Goal: Check status: Check status

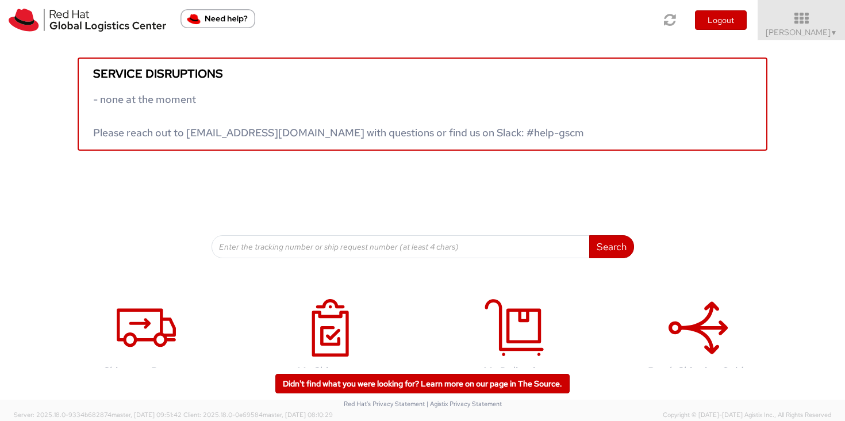
click at [812, 43] on div "Service disruptions - none at the moment Please reach out to globallogistics@re…" at bounding box center [422, 95] width 845 height 110
click at [807, 41] on div "Service disruptions - none at the moment Please reach out to globallogistics@re…" at bounding box center [422, 95] width 845 height 110
click at [780, 53] on div "Service disruptions - none at the moment Please reach out to globallogistics@re…" at bounding box center [422, 95] width 845 height 110
click at [795, 44] on app-root "You are using an outdated browser. Please upgrade to Microsoft Edge , Google Ch…" at bounding box center [422, 224] width 845 height 369
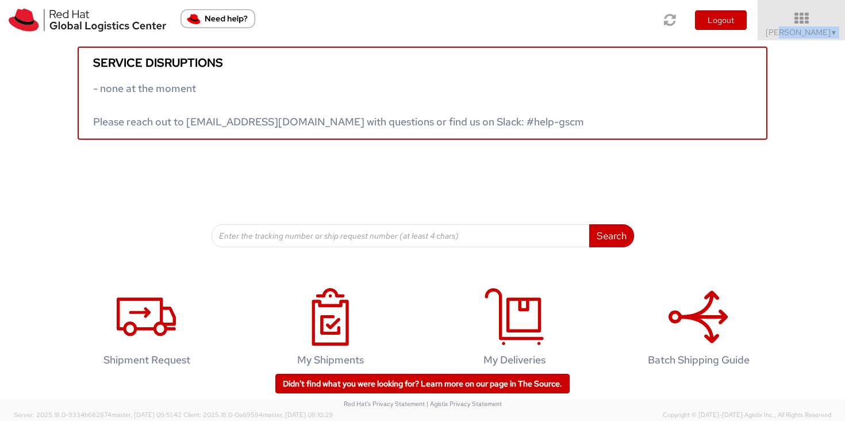
scroll to position [19, 0]
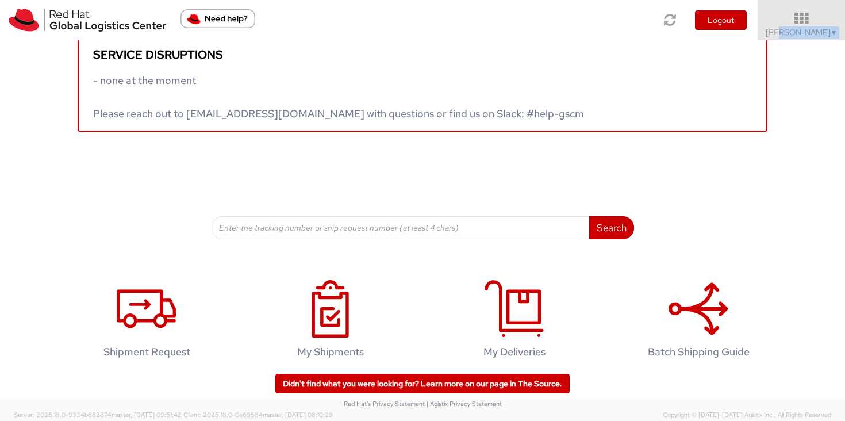
drag, startPoint x: 812, startPoint y: 34, endPoint x: 795, endPoint y: 51, distance: 23.6
click at [805, 41] on app-root "You are using an outdated browser. Please upgrade to Microsoft Edge , Google Ch…" at bounding box center [422, 224] width 845 height 369
click at [821, 36] on span "Sally Chua ▼" at bounding box center [802, 32] width 72 height 10
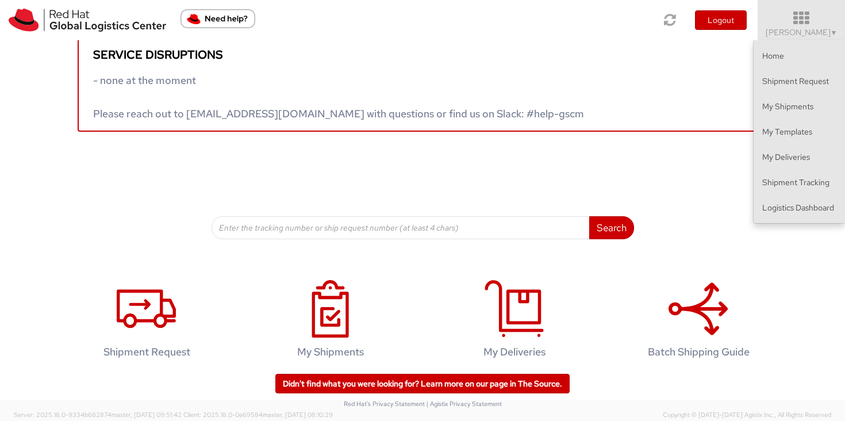
click at [808, 220] on ul "Home Shipment Request My Shipments My Templates My Deliveries Shipment Tracking…" at bounding box center [799, 131] width 92 height 183
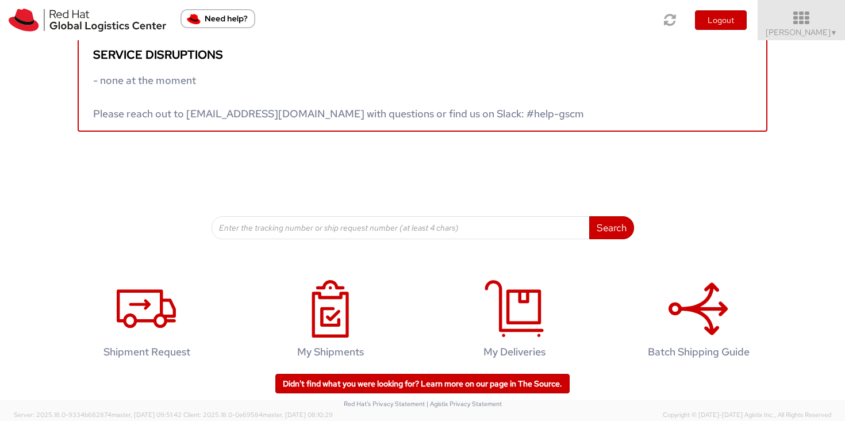
click at [831, 33] on span "▼" at bounding box center [834, 32] width 7 height 9
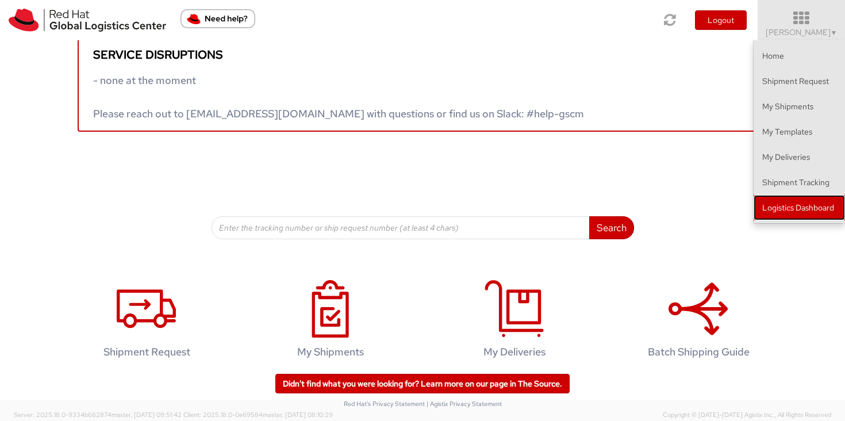
click at [780, 202] on link "Logistics Dashboard" at bounding box center [799, 207] width 91 height 25
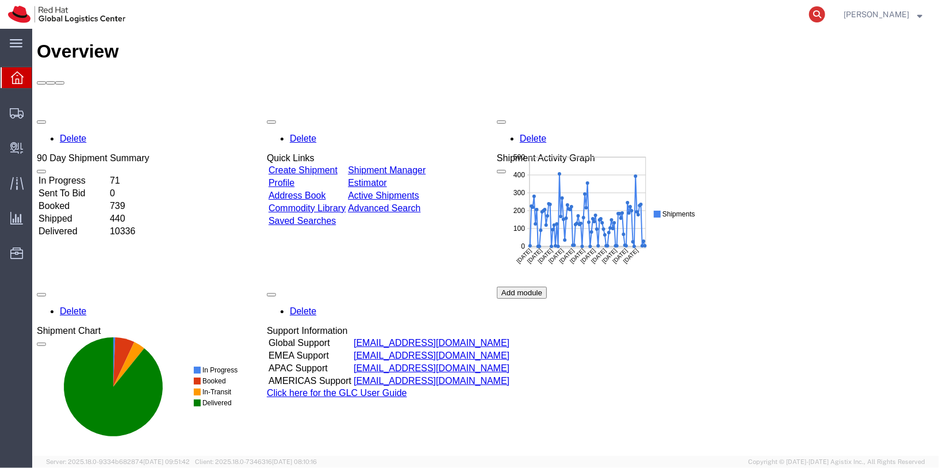
click at [825, 13] on icon at bounding box center [817, 14] width 16 height 16
paste input "56682186"
type input "56682186"
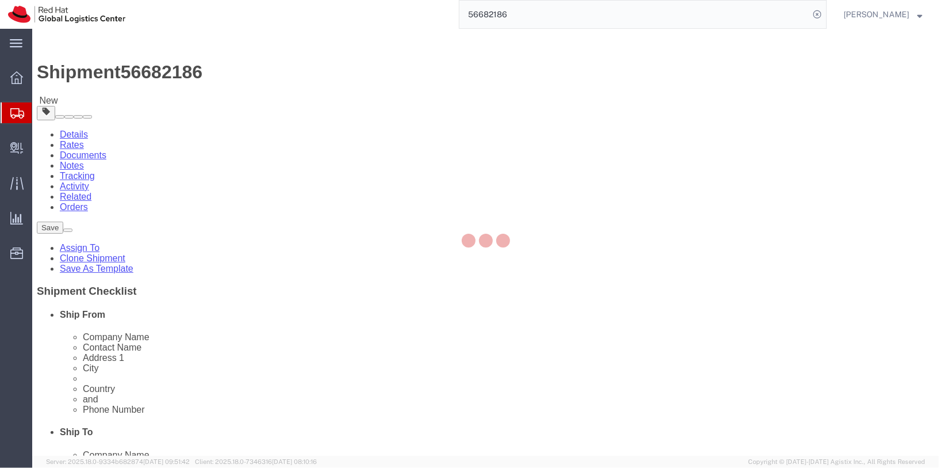
select select "51051"
select select
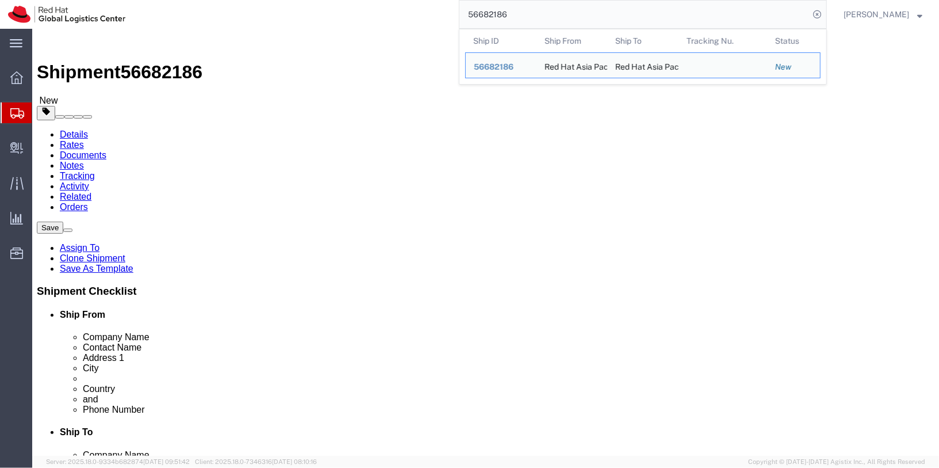
click ul "Details Rates Documents Notes Tracking Activity Related Orders"
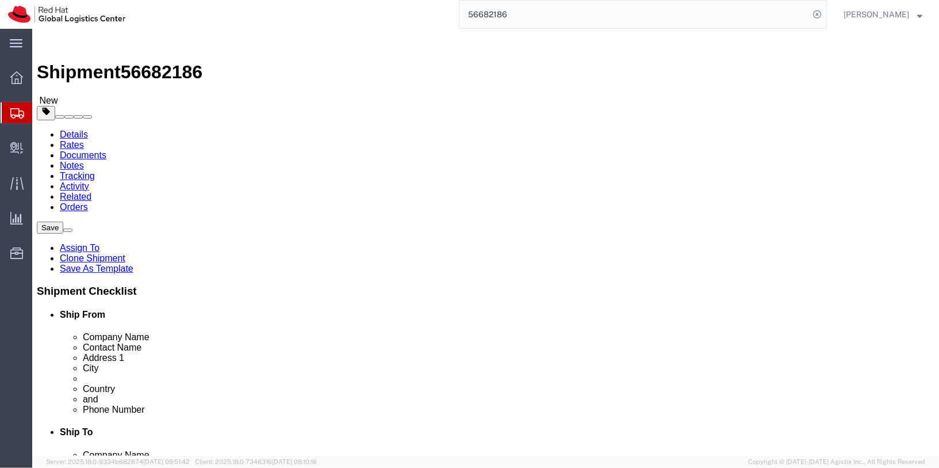
click link "Documents"
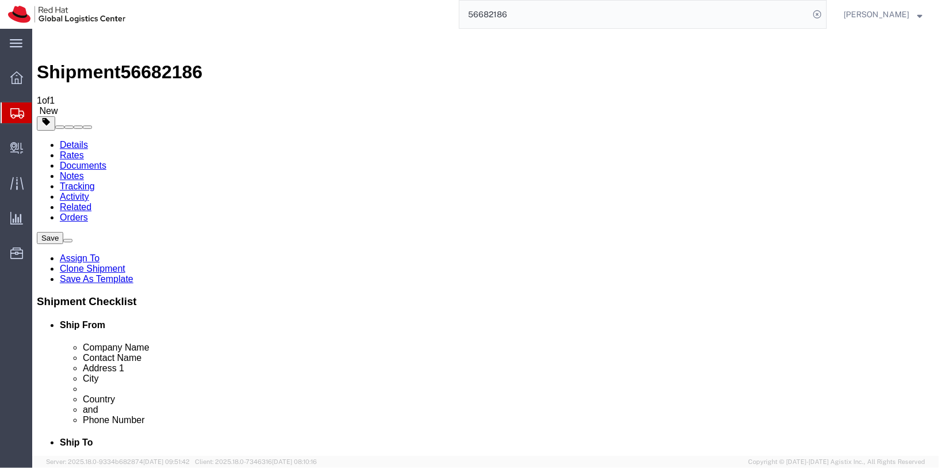
click at [106, 160] on link "Documents" at bounding box center [82, 165] width 47 height 10
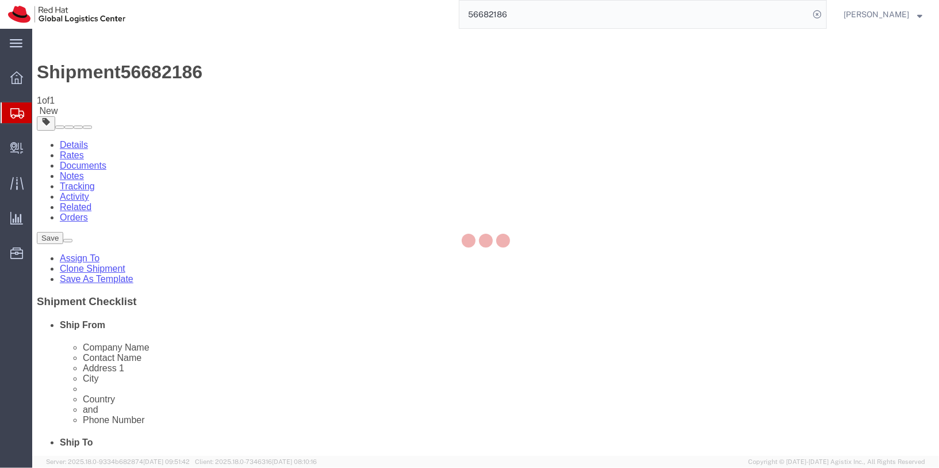
click at [114, 74] on div at bounding box center [485, 242] width 907 height 427
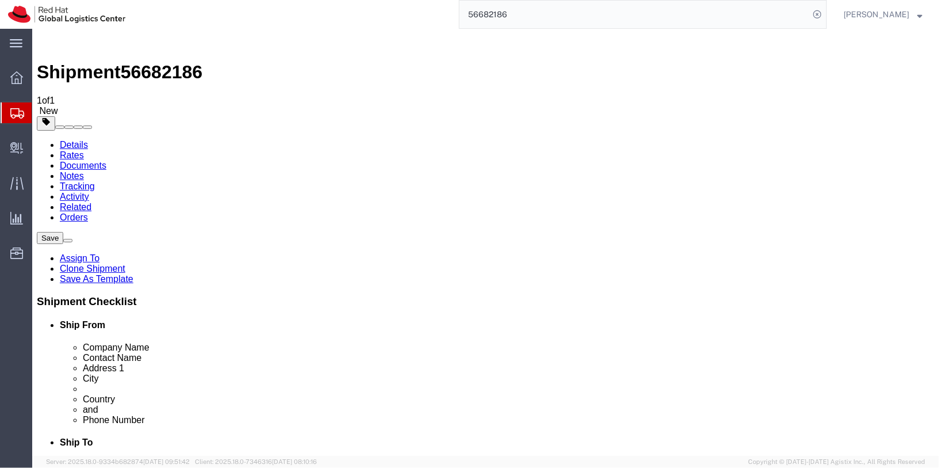
click at [63, 139] on link "Details" at bounding box center [73, 144] width 28 height 10
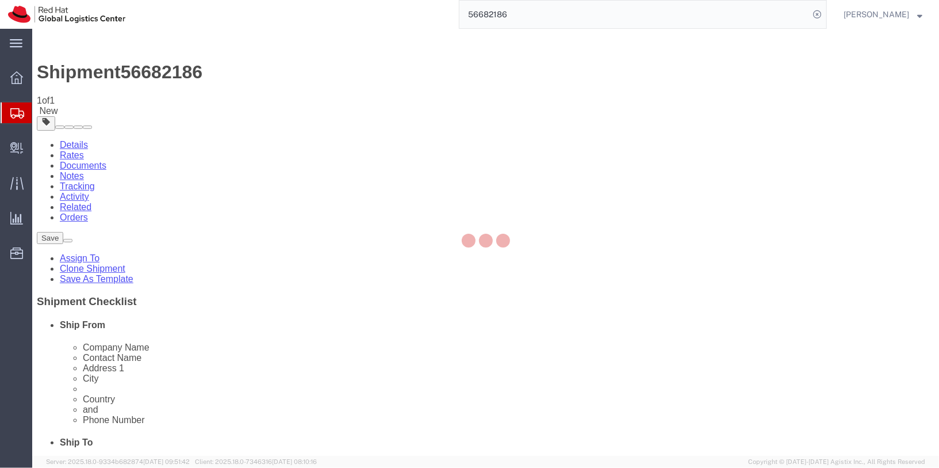
select select "51051"
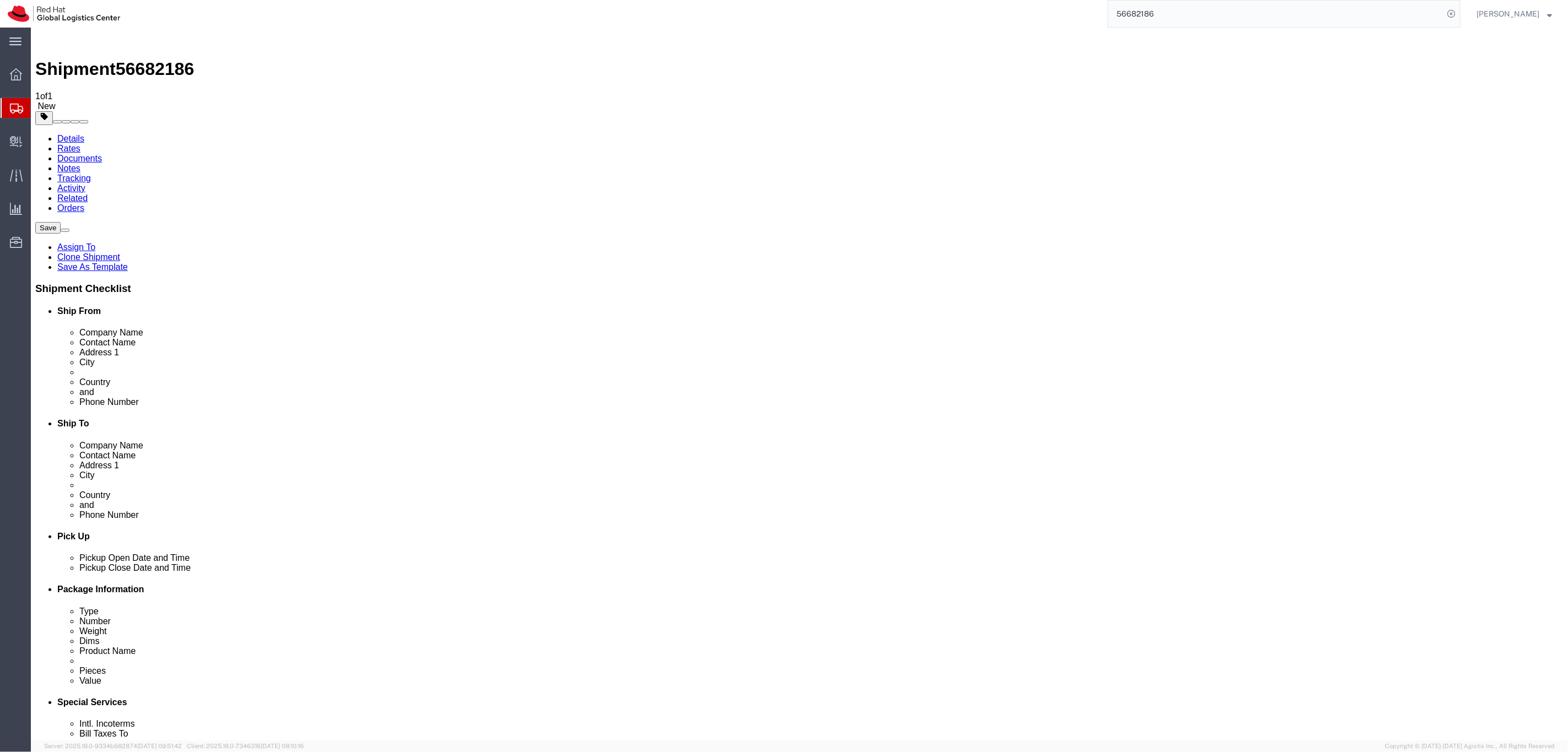
click input "[PERSON_NAME] [PERSON_NAME]"
click input "6564904152"
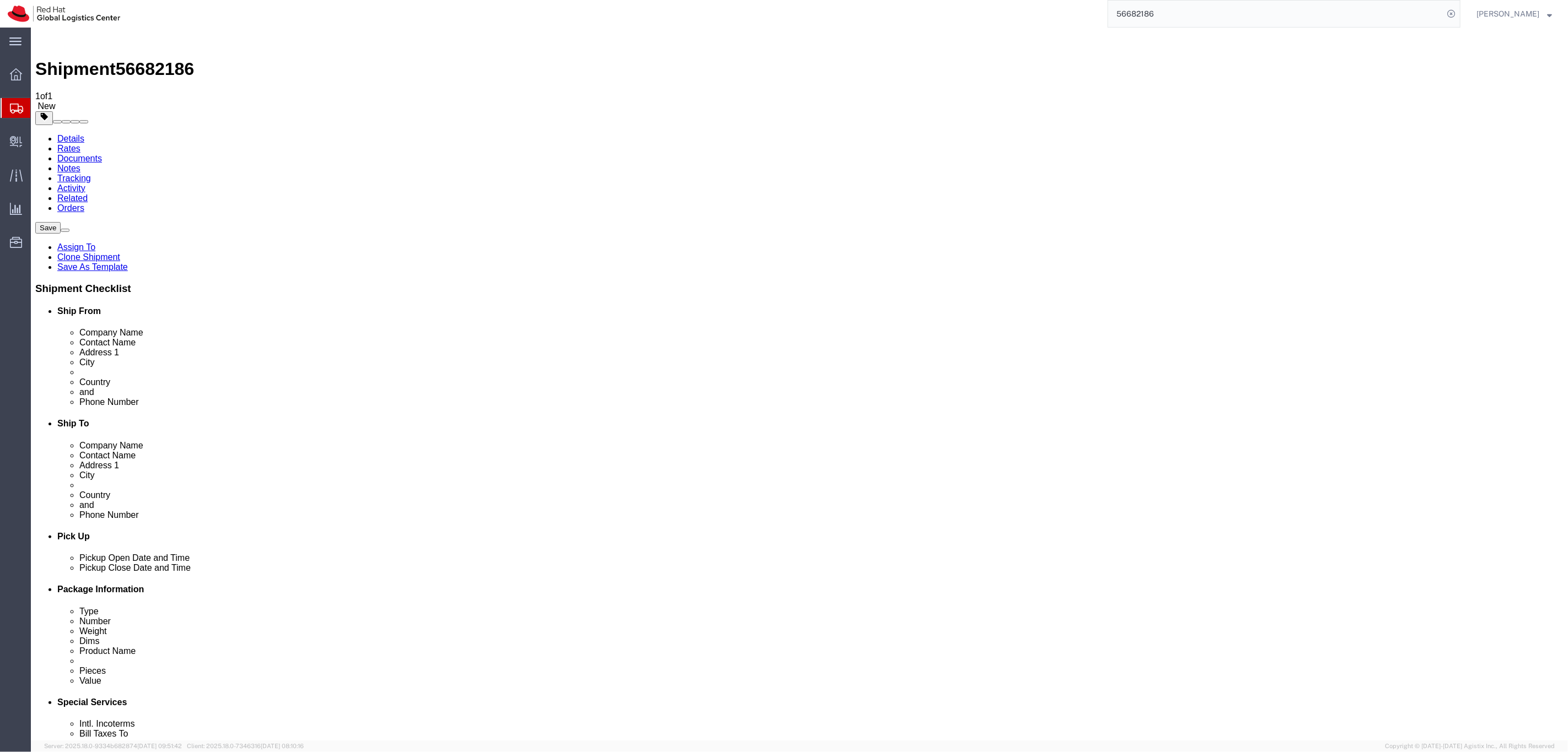
click input "6564904152"
click input "92702805"
click input "[PERSON_NAME]"
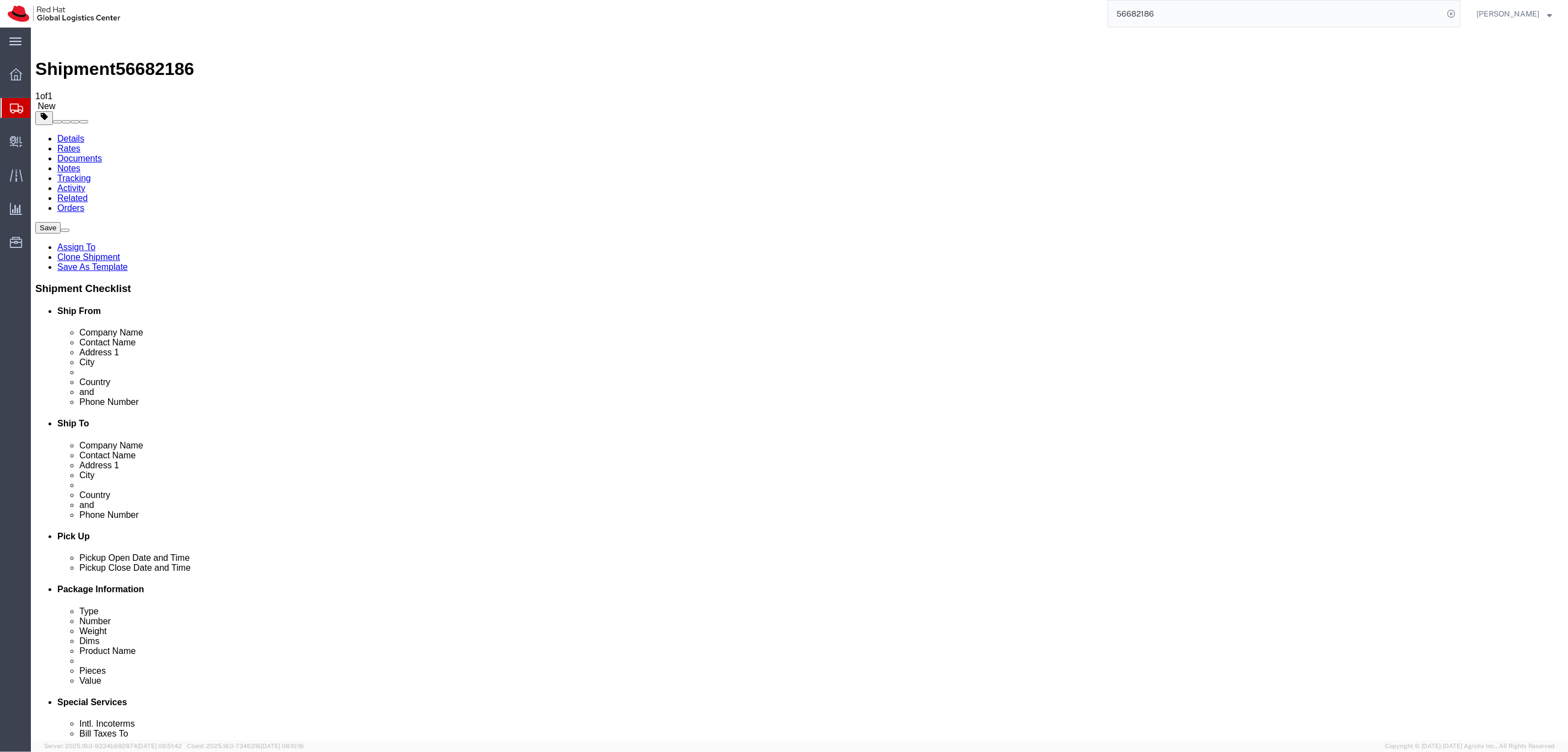
click input "[PERSON_NAME]"
click input "[STREET_ADDRESS][PERSON_NAME]"
click input "488575"
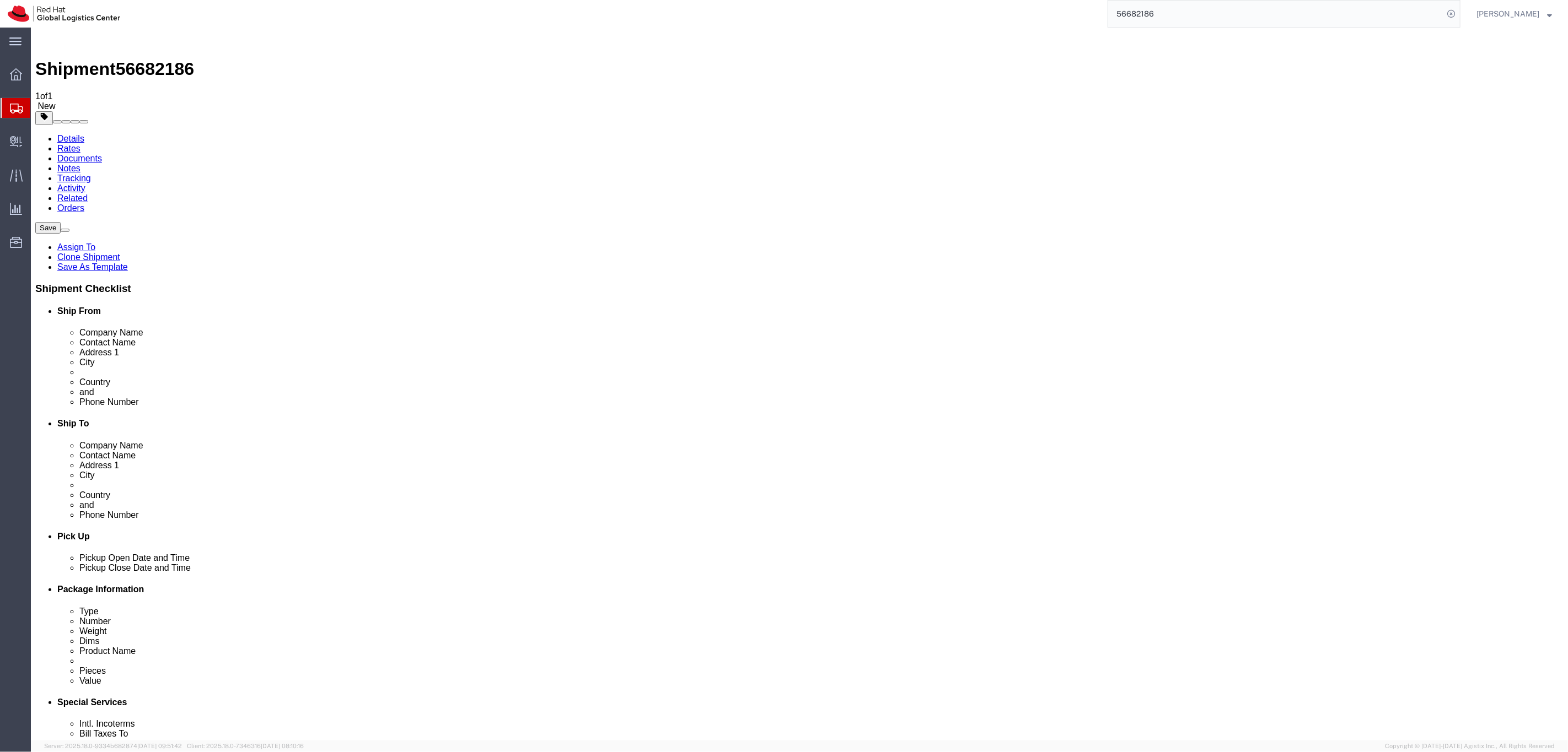
click input "488575"
click img
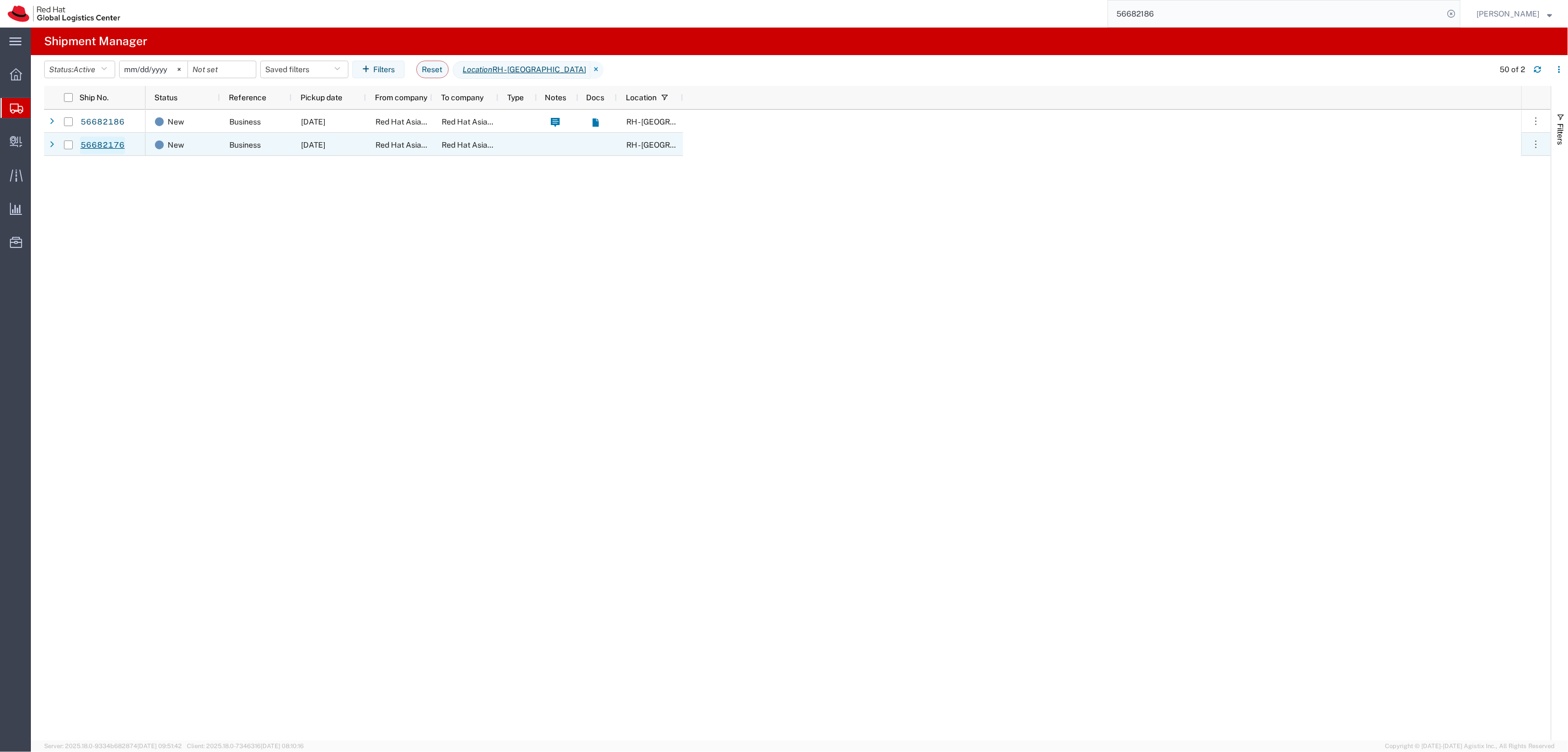
click at [104, 146] on link "56682176" at bounding box center [102, 146] width 45 height 17
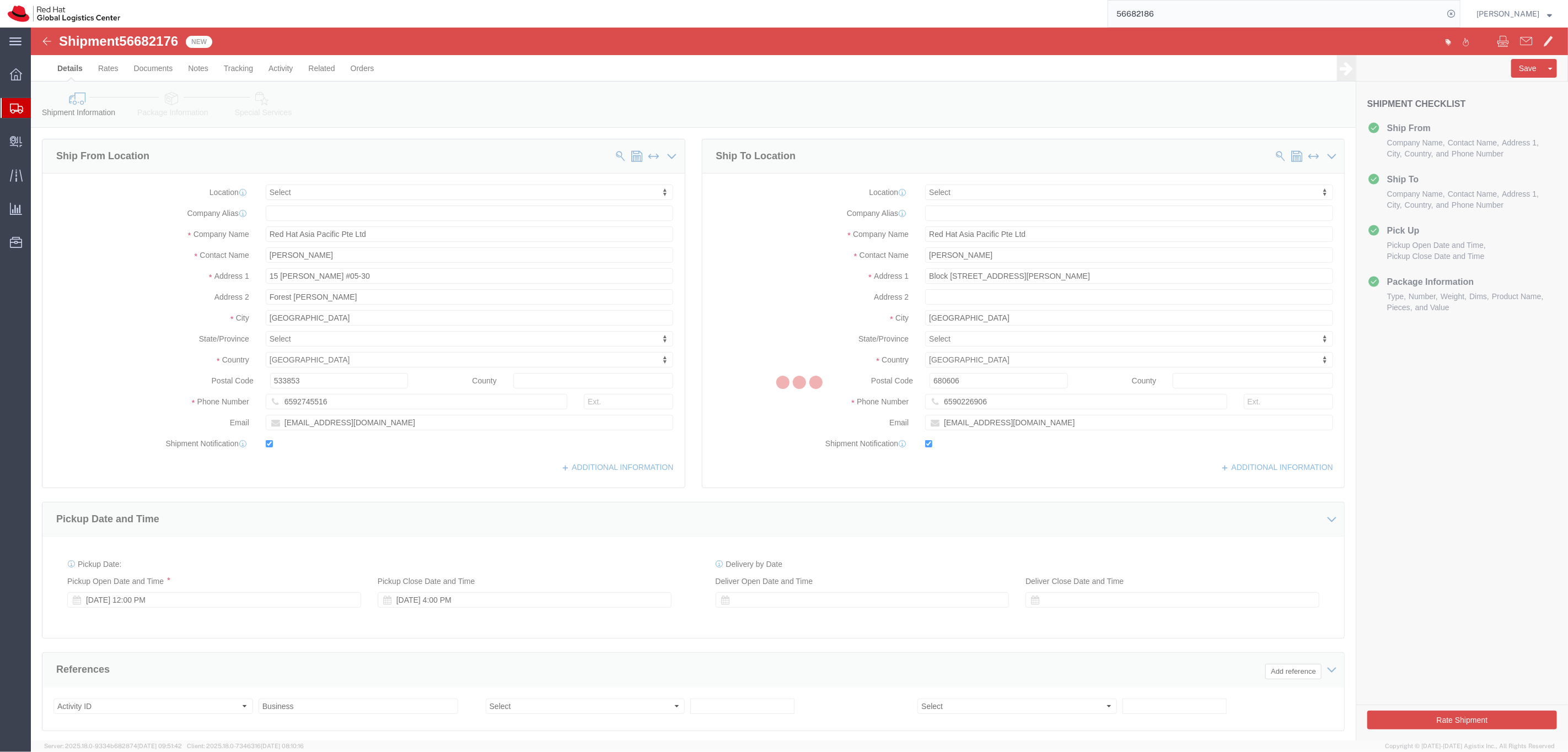
select select
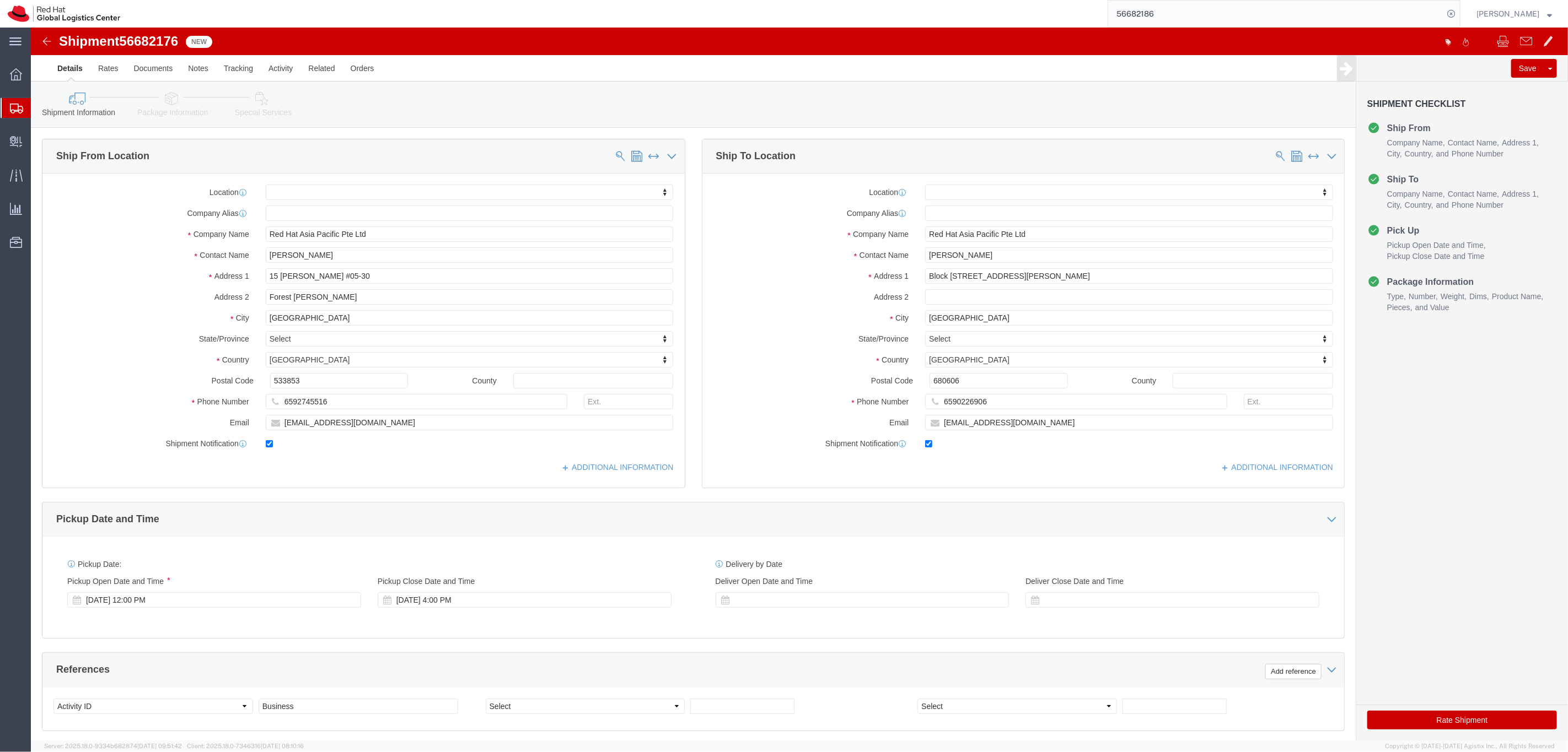
click img
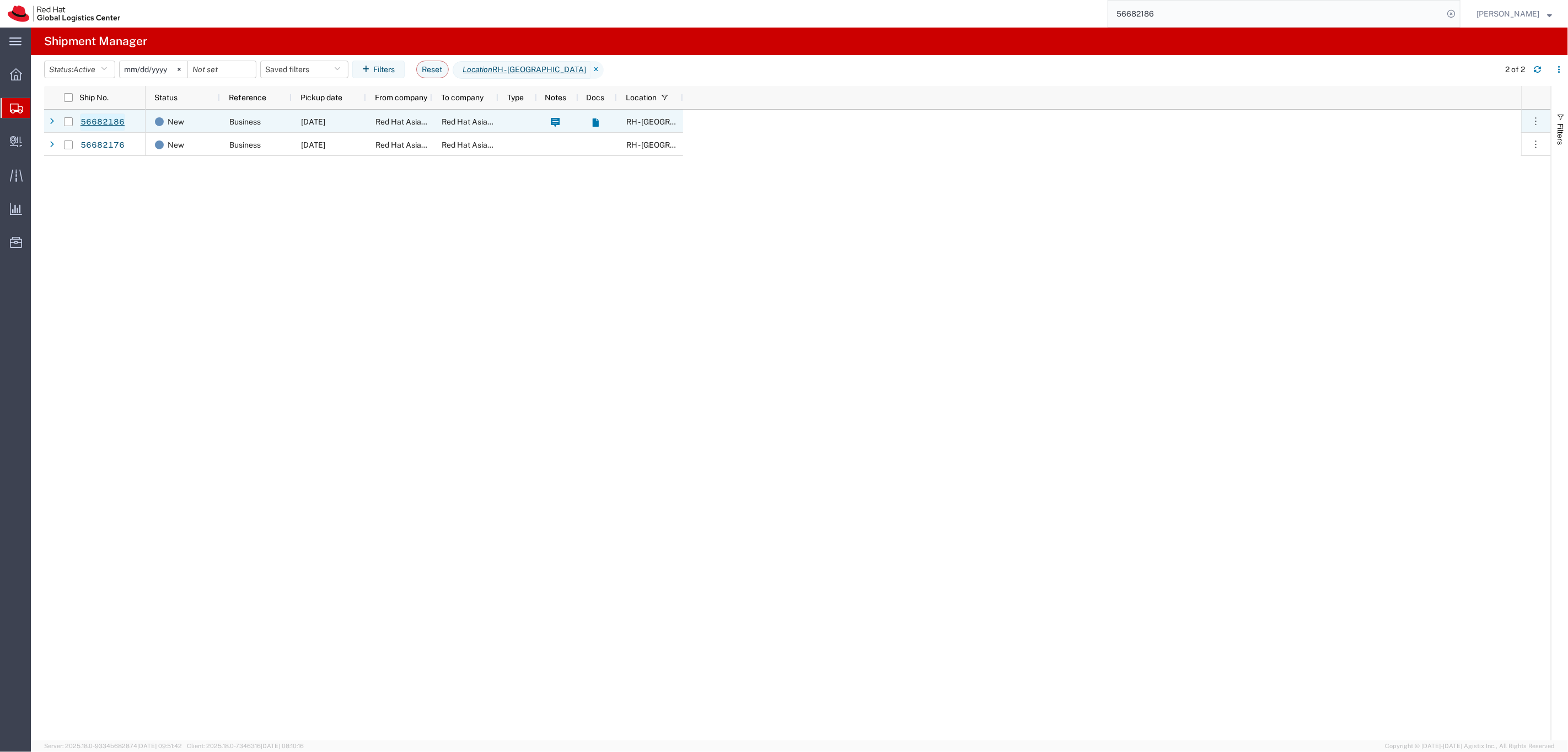
click at [106, 119] on link "56682186" at bounding box center [102, 122] width 45 height 17
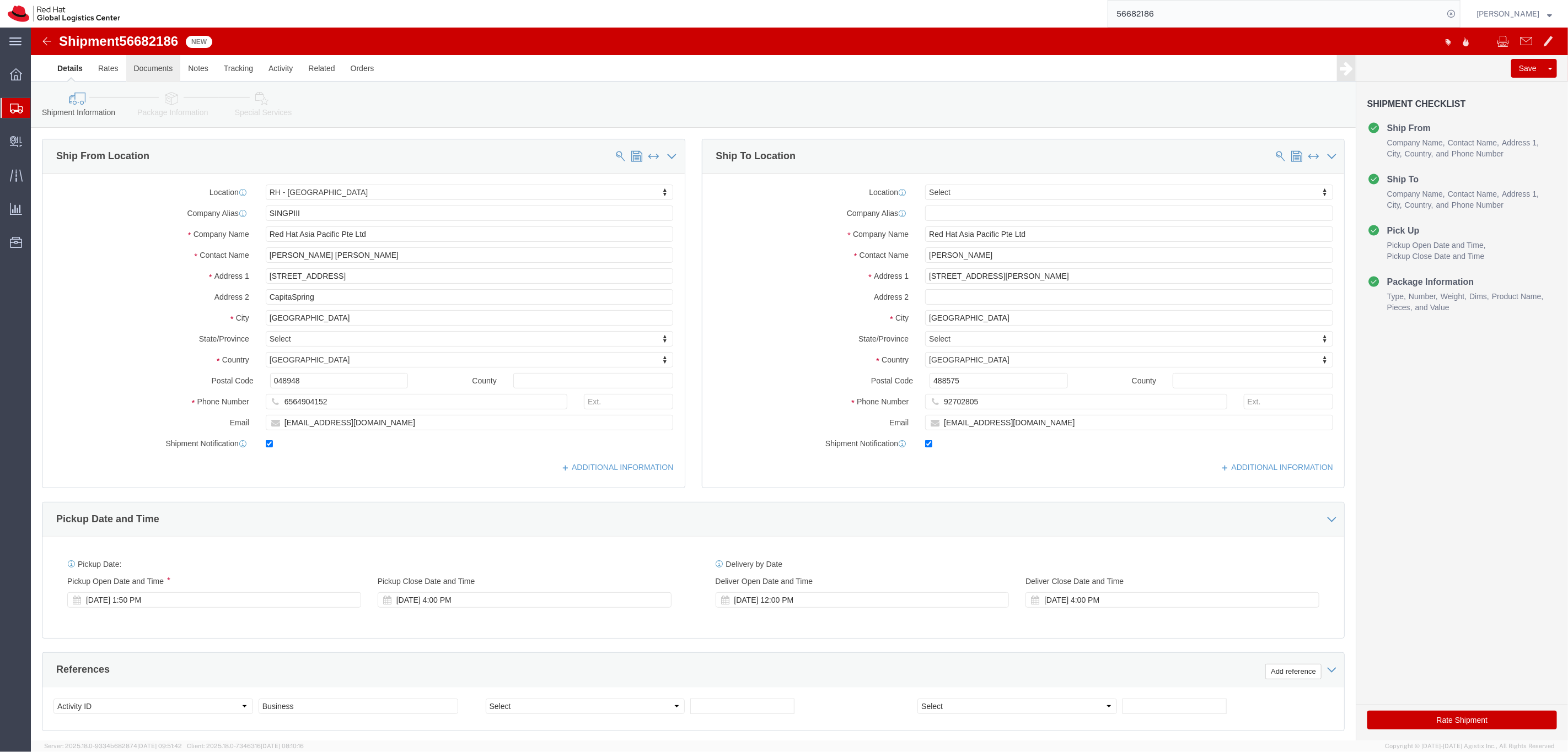
select select "51051"
select select
click img
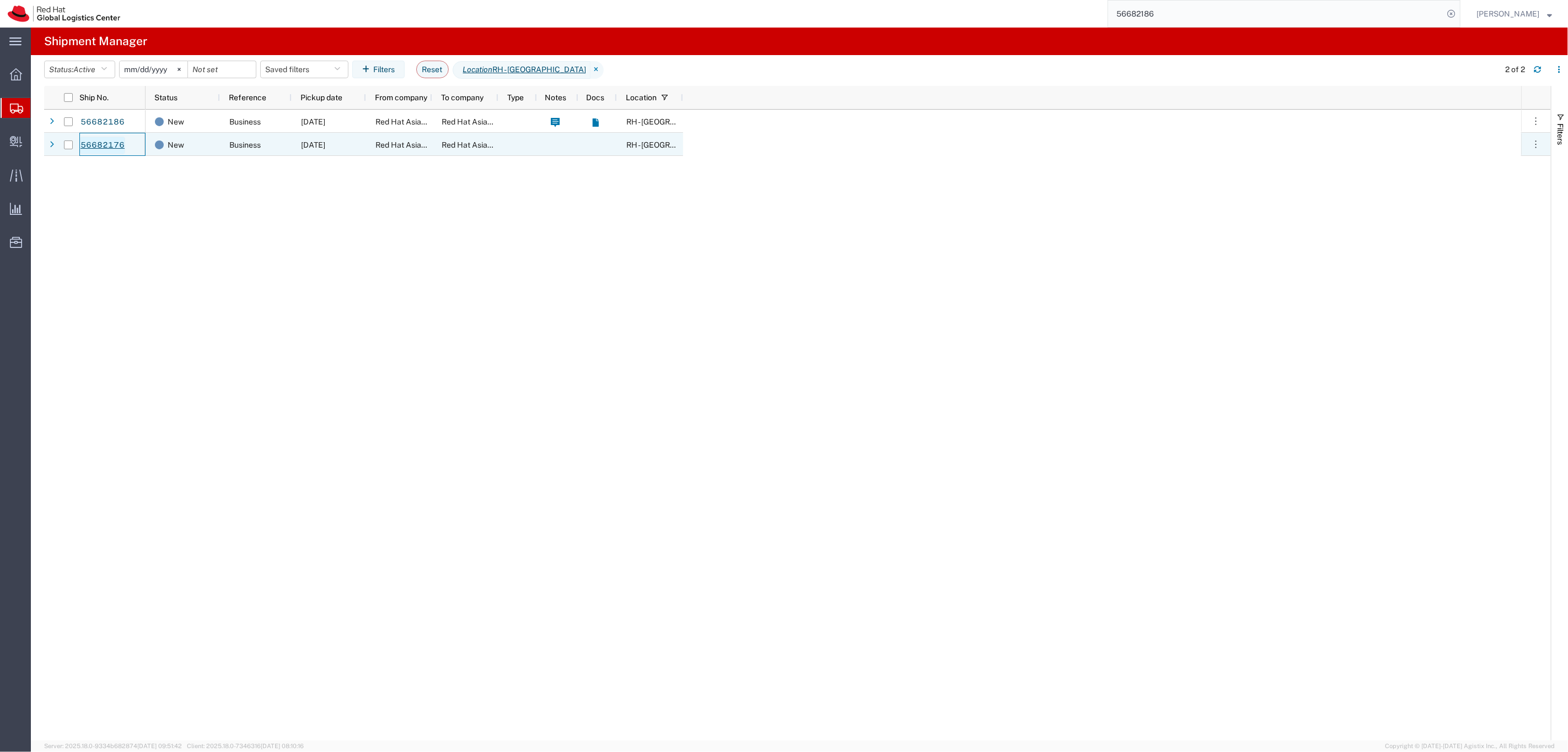
click at [103, 145] on link "56682176" at bounding box center [102, 146] width 45 height 17
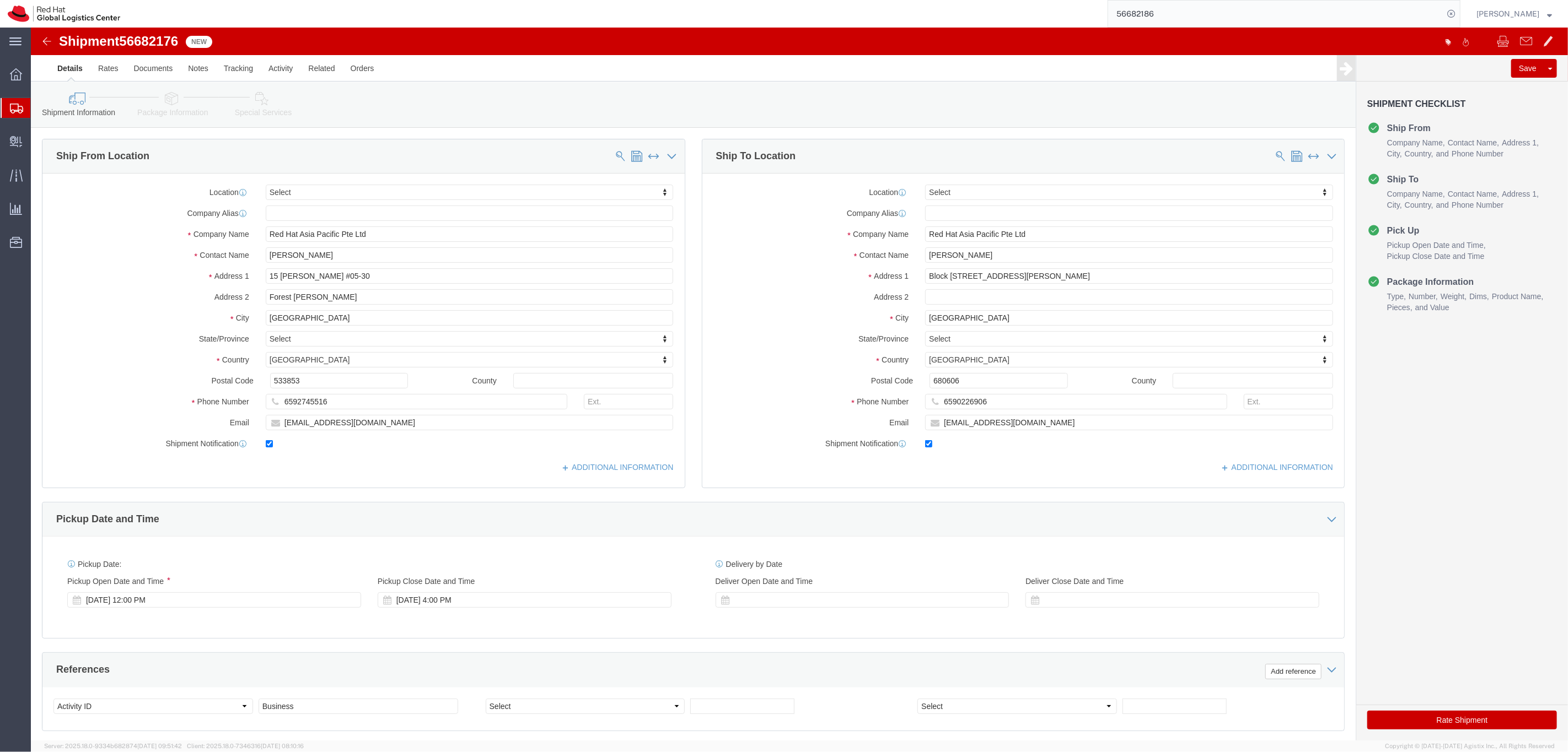
select select
click link "Package Information"
click body "Shipment 56682176 New Details Rates Documents Notes Tracking Activity Related O…"
click div
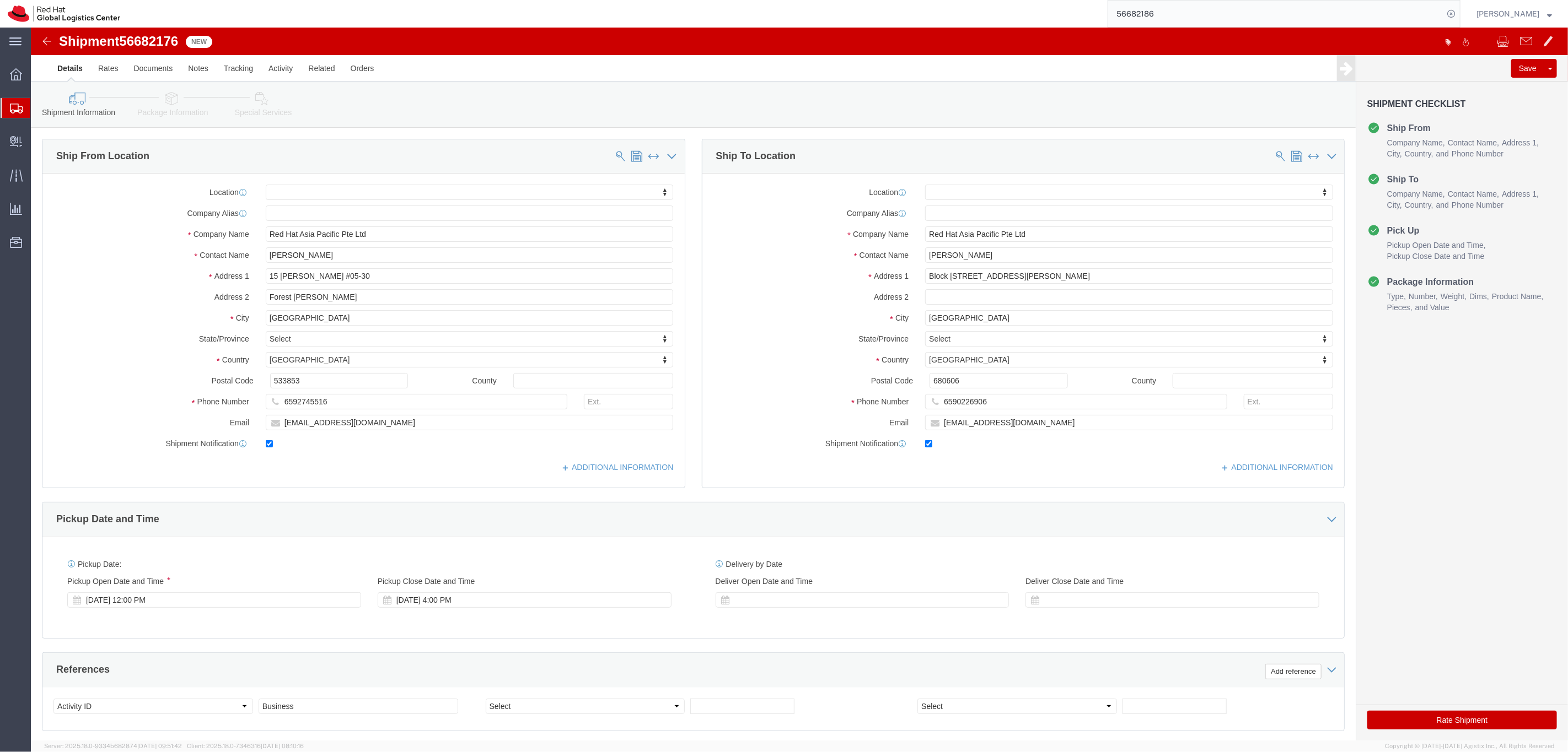
click div
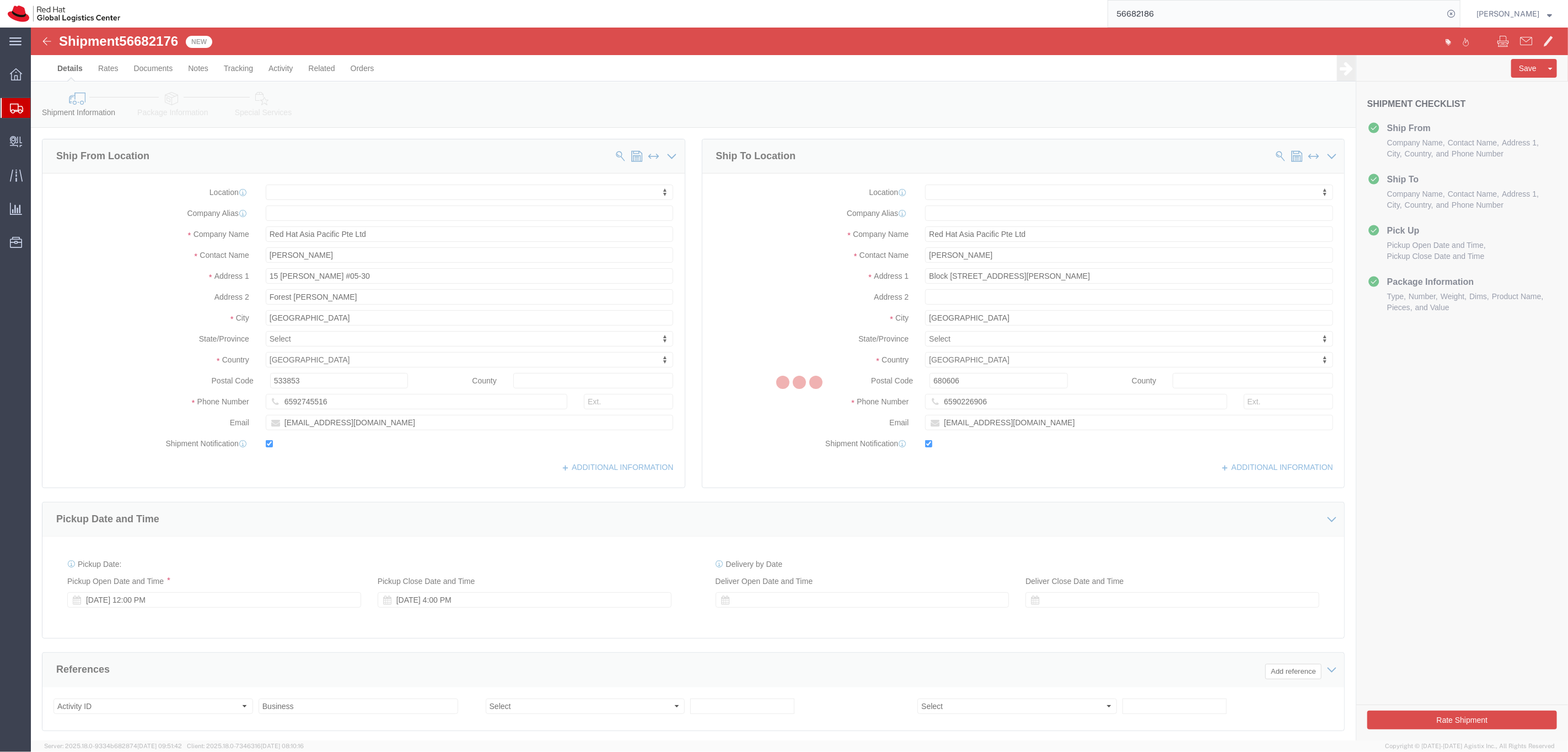
click at [171, 99] on div at bounding box center [798, 384] width 1536 height 713
drag, startPoint x: 140, startPoint y: 71, endPoint x: 171, endPoint y: 99, distance: 41.8
click at [171, 99] on div at bounding box center [798, 384] width 1536 height 713
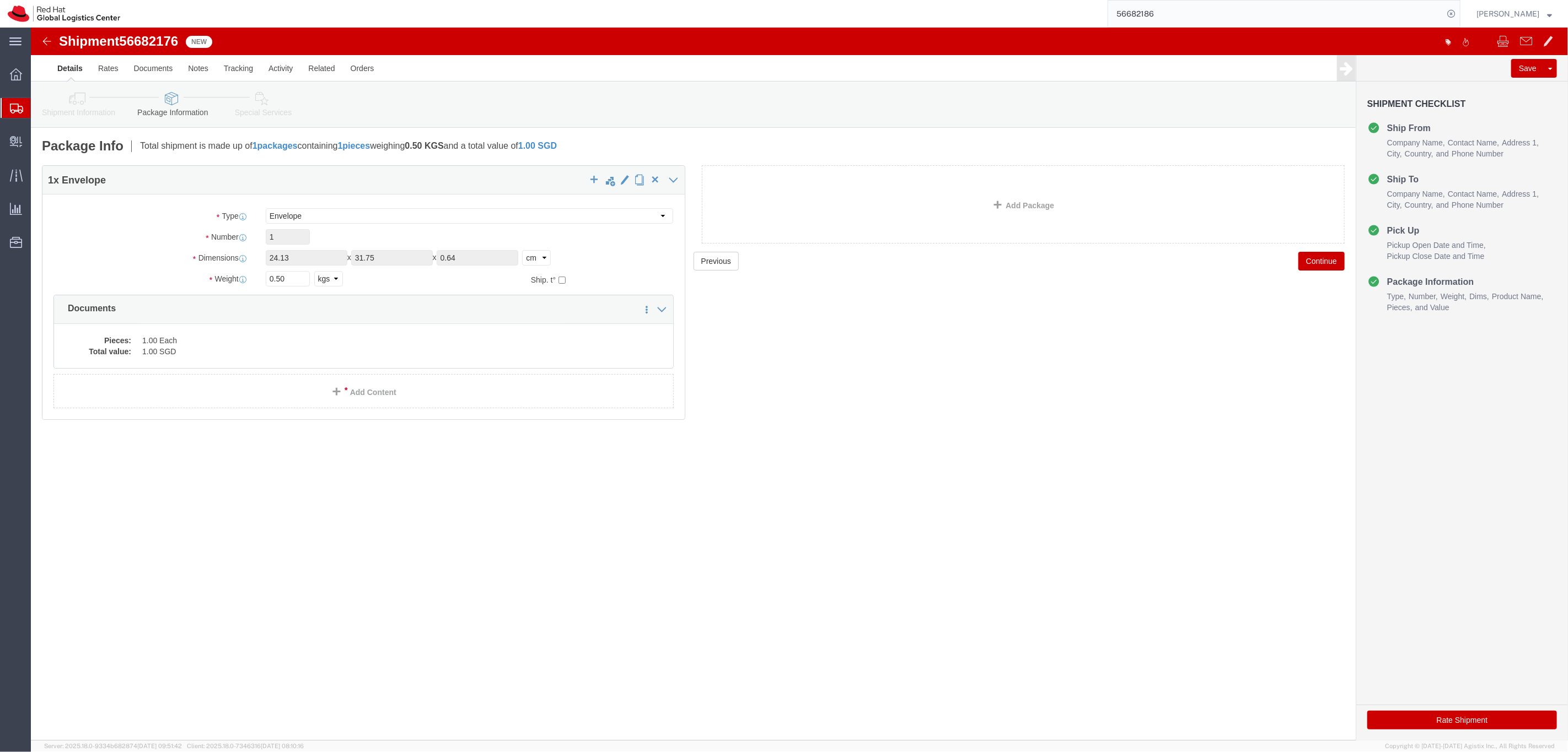
click link "Special Services"
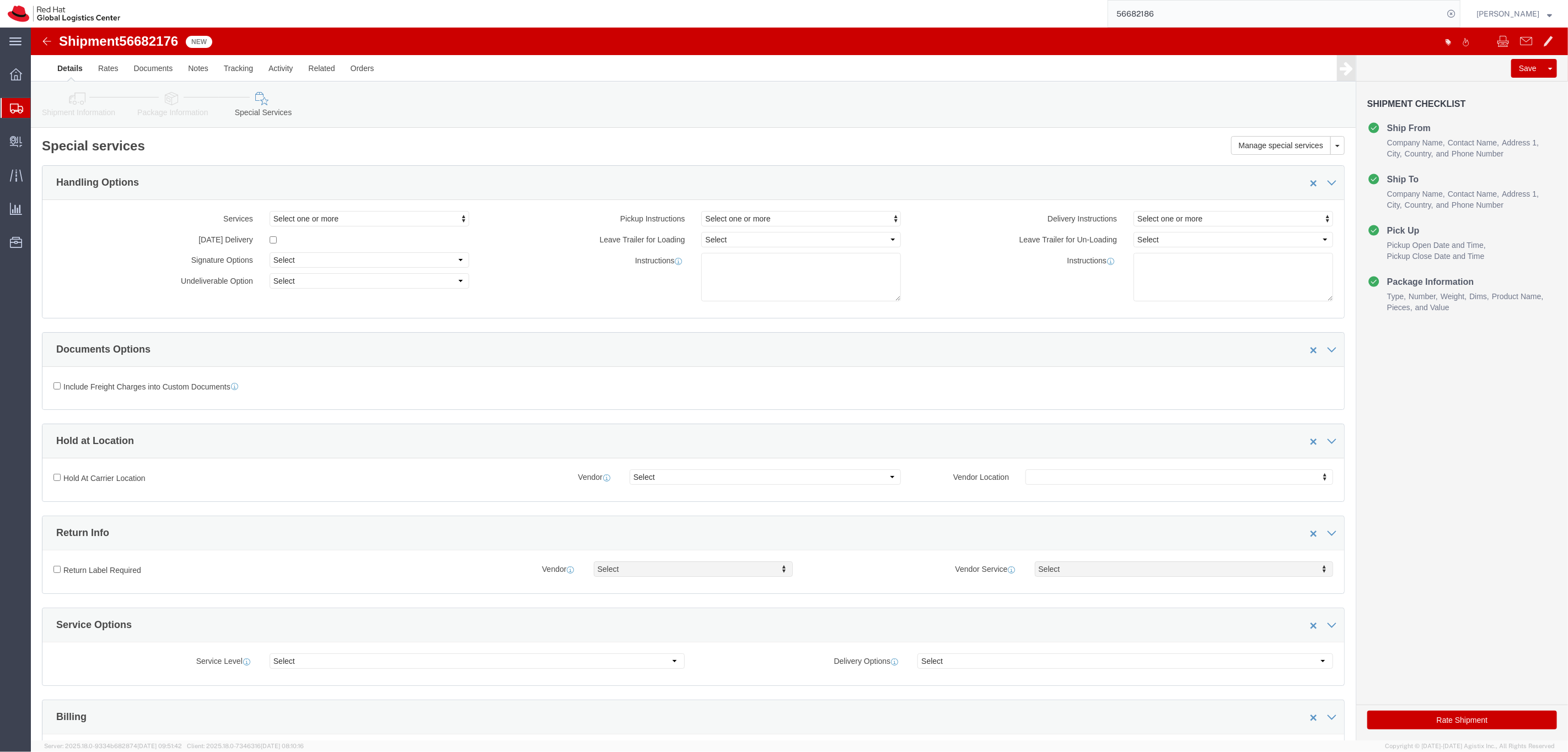
click img
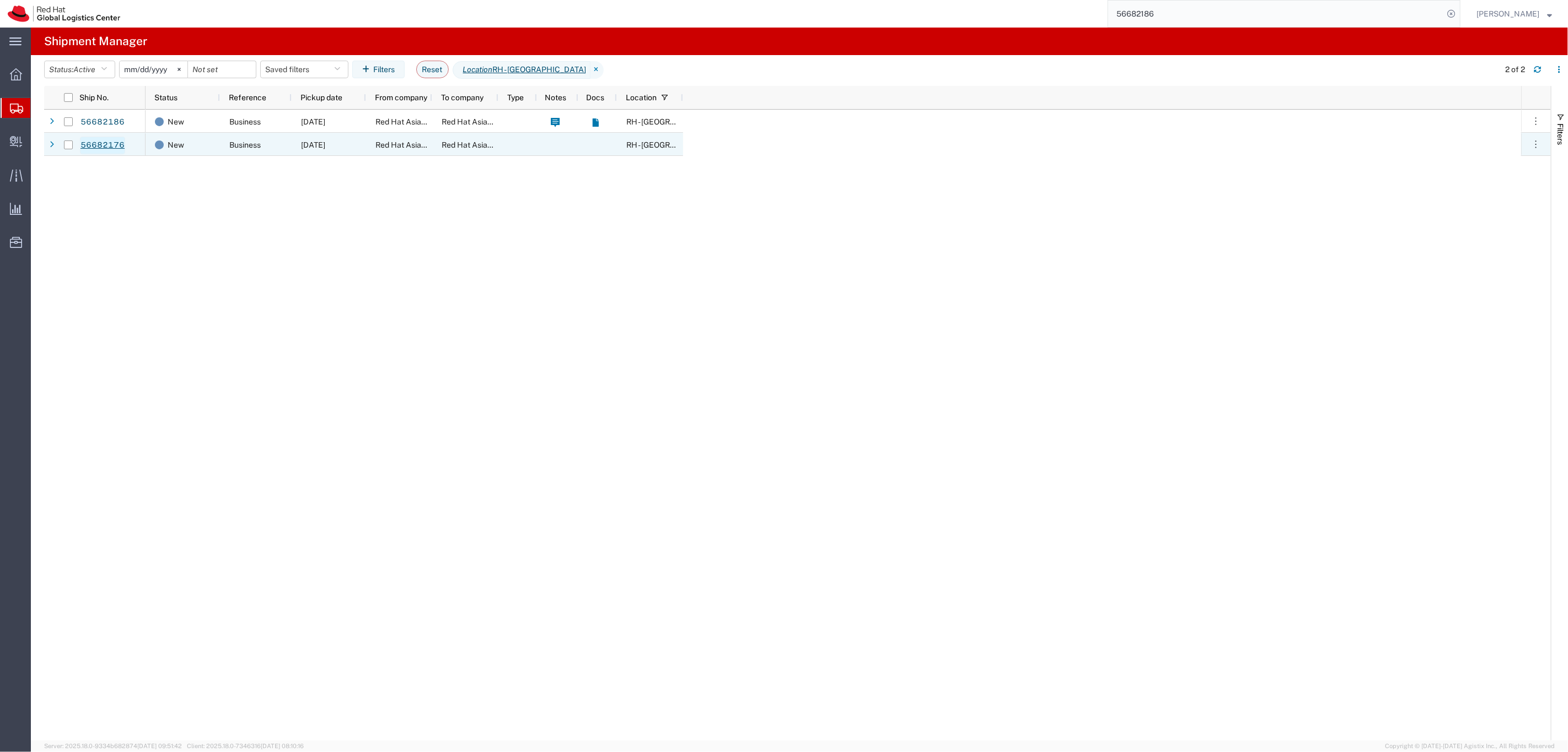
click at [102, 145] on link "56682176" at bounding box center [102, 146] width 45 height 17
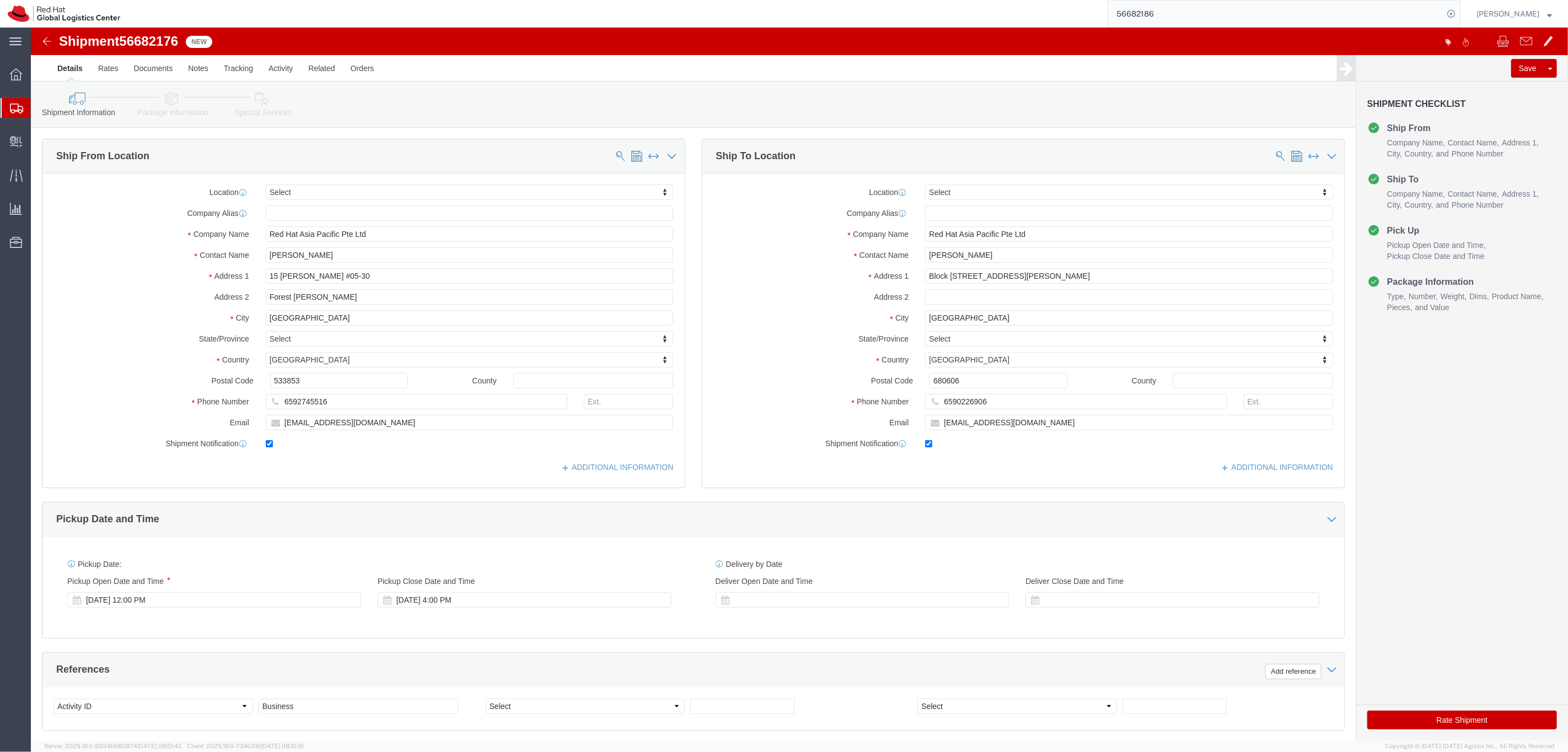
select select
click link "Special Services"
click div
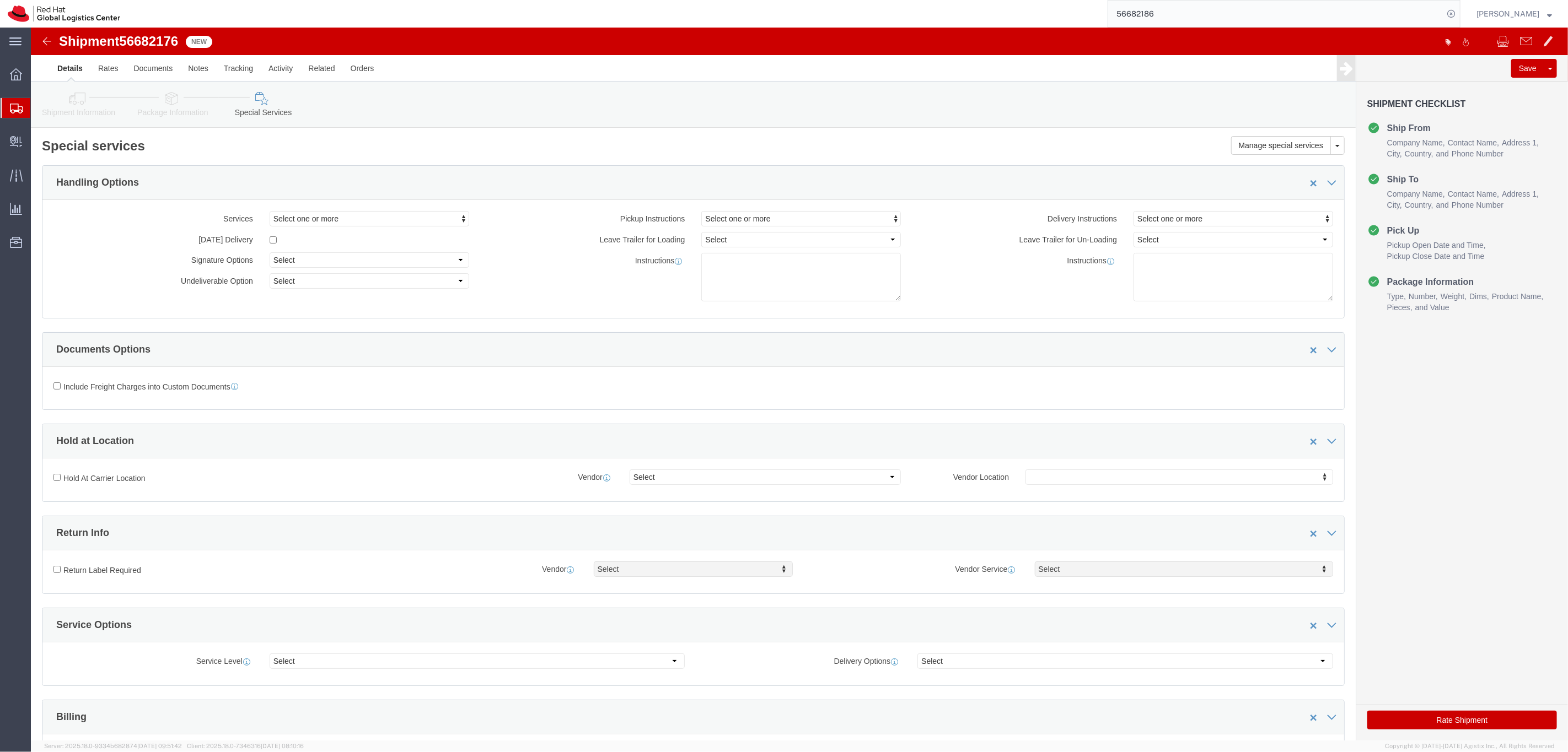
click link "Package Information"
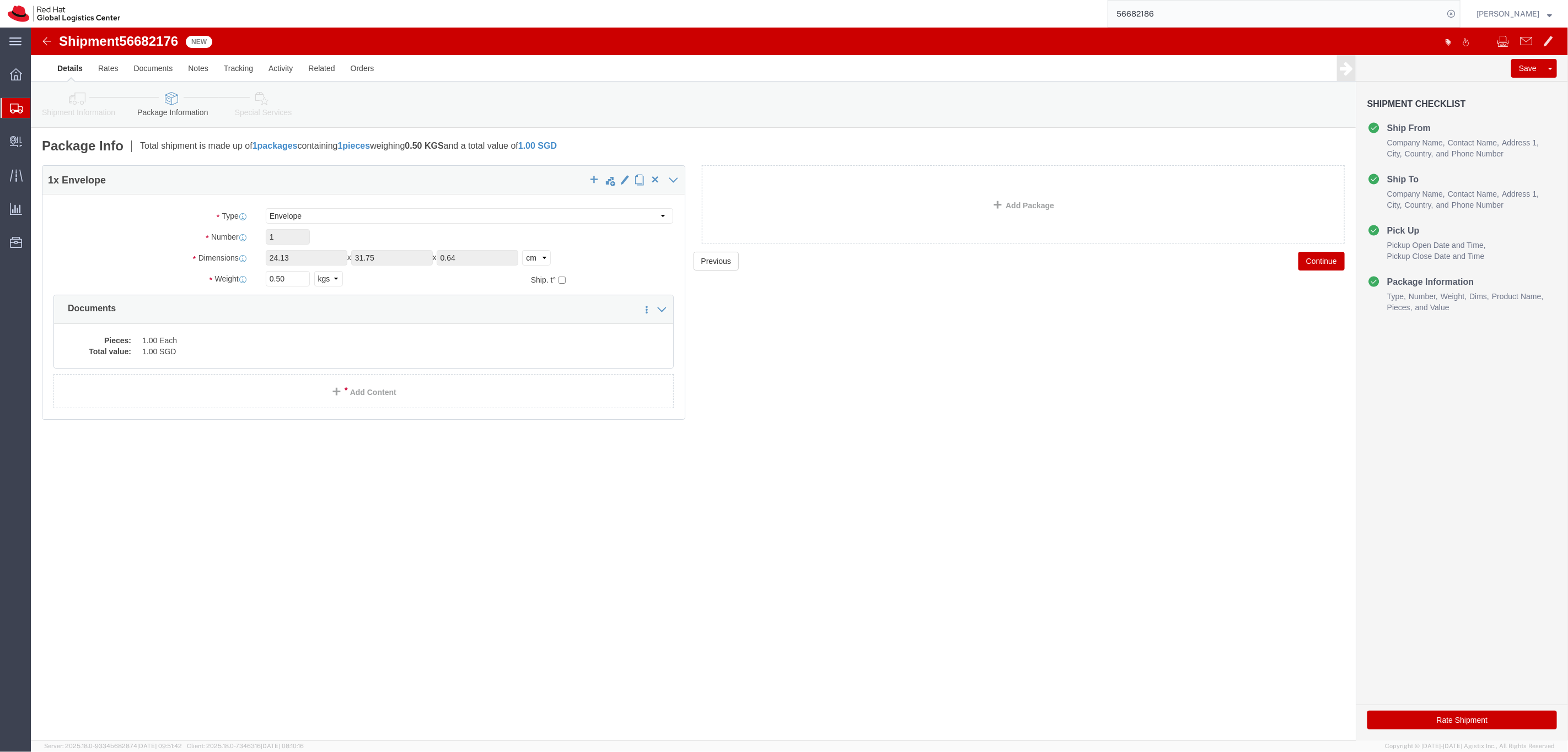
click link "Shipment Information"
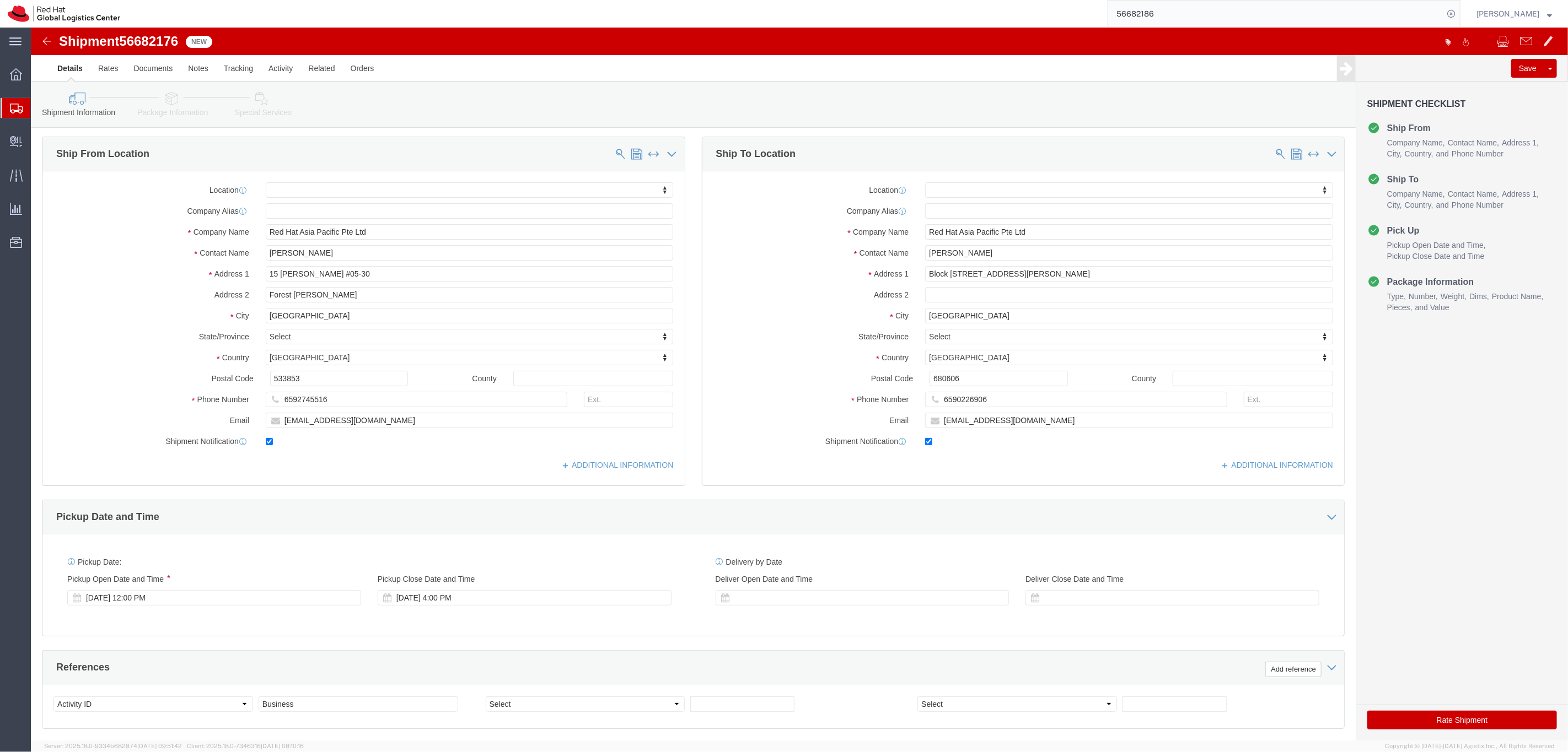
scroll to position [1, 0]
click at [900, 1] on input "56682186" at bounding box center [1276, 14] width 335 height 27
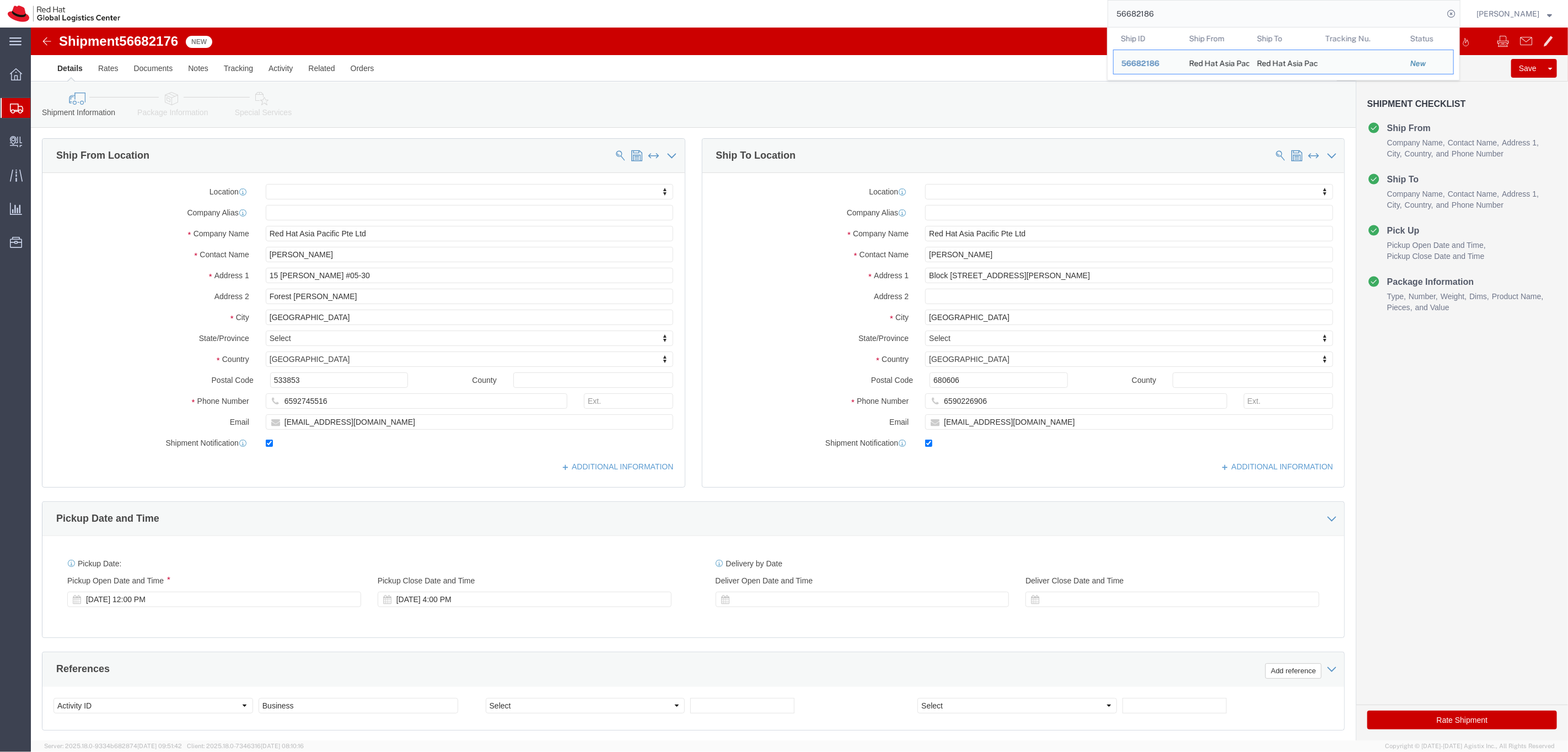
click at [900, 1] on input "56682186" at bounding box center [1276, 14] width 335 height 27
paste input "392728311739"
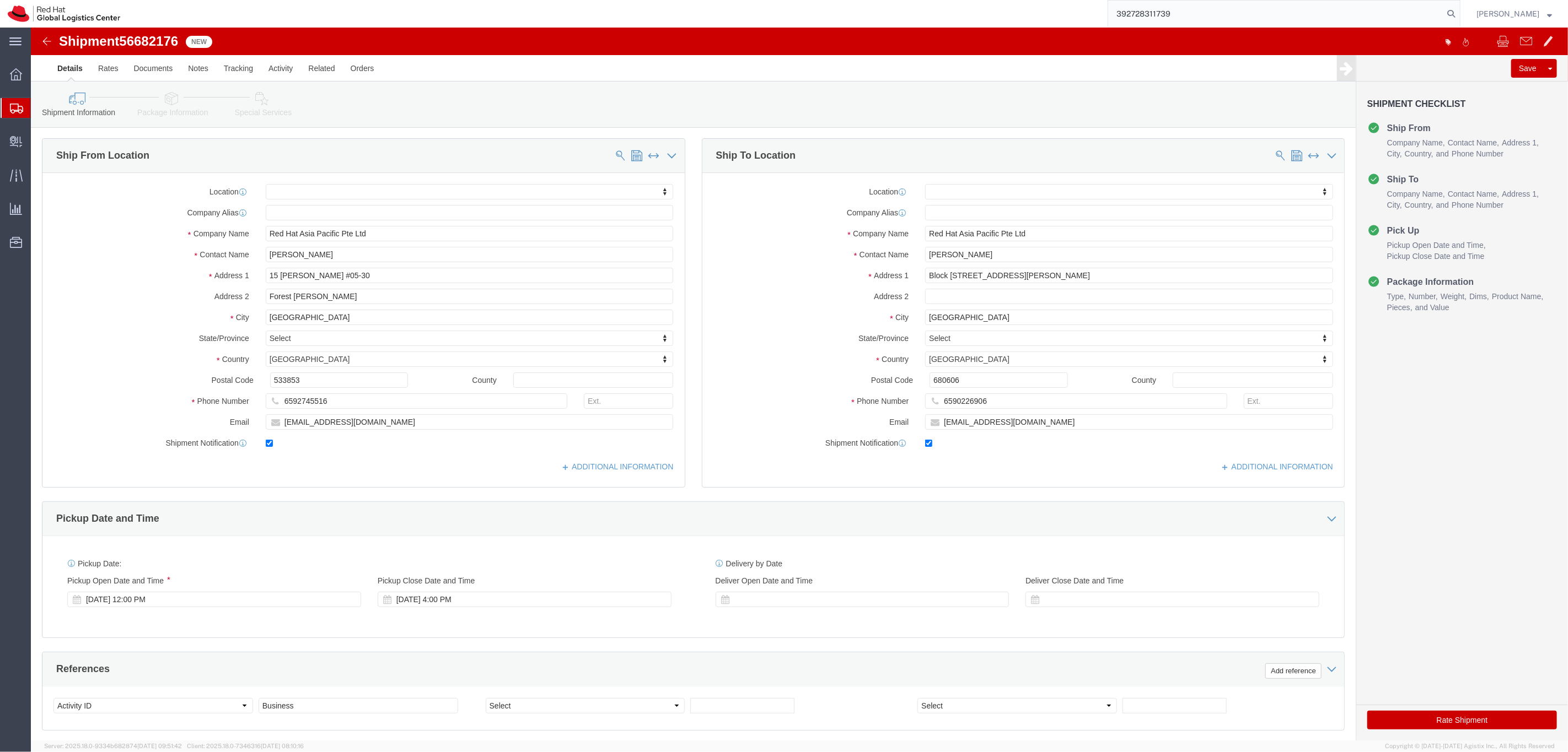
type input "392728311739"
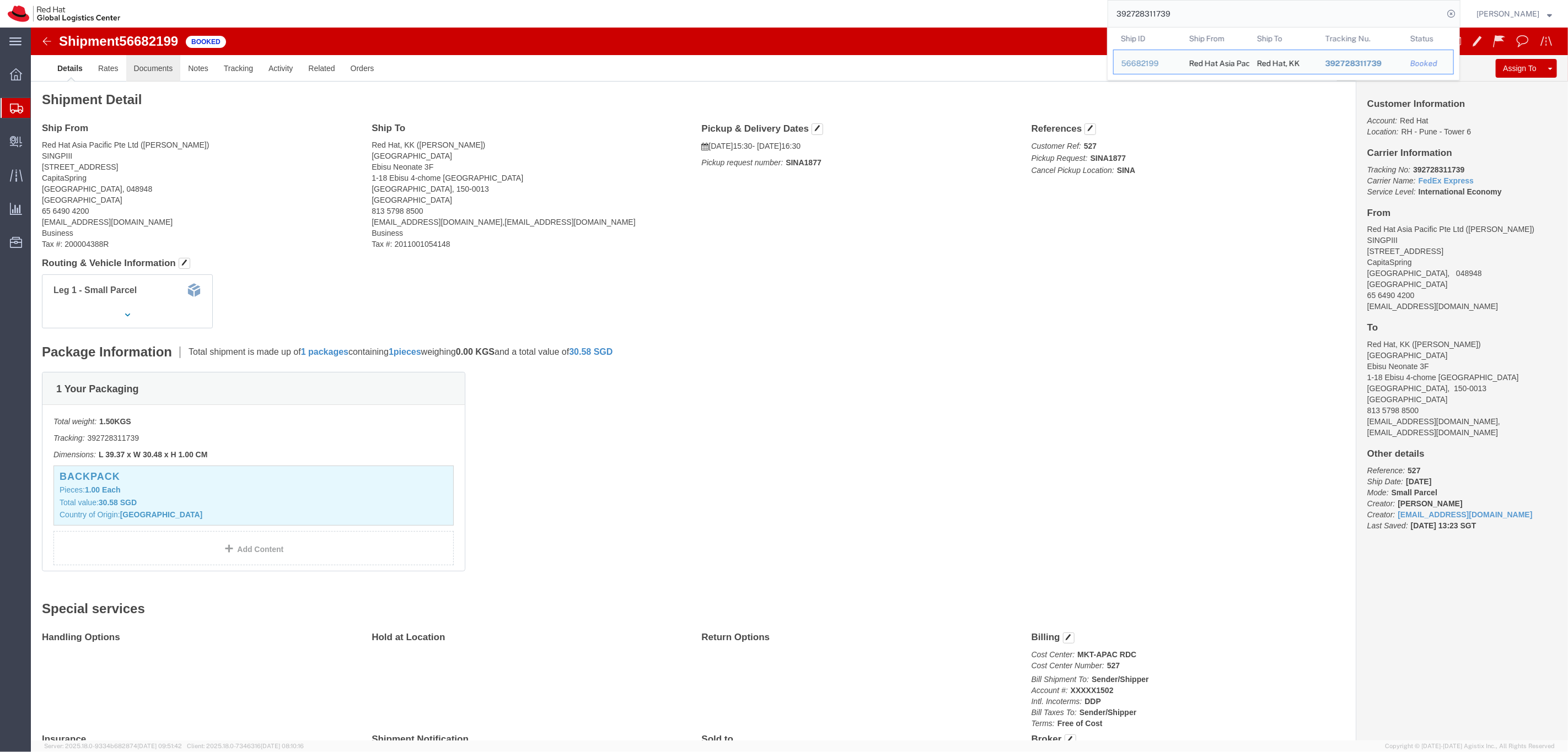
click link "Documents"
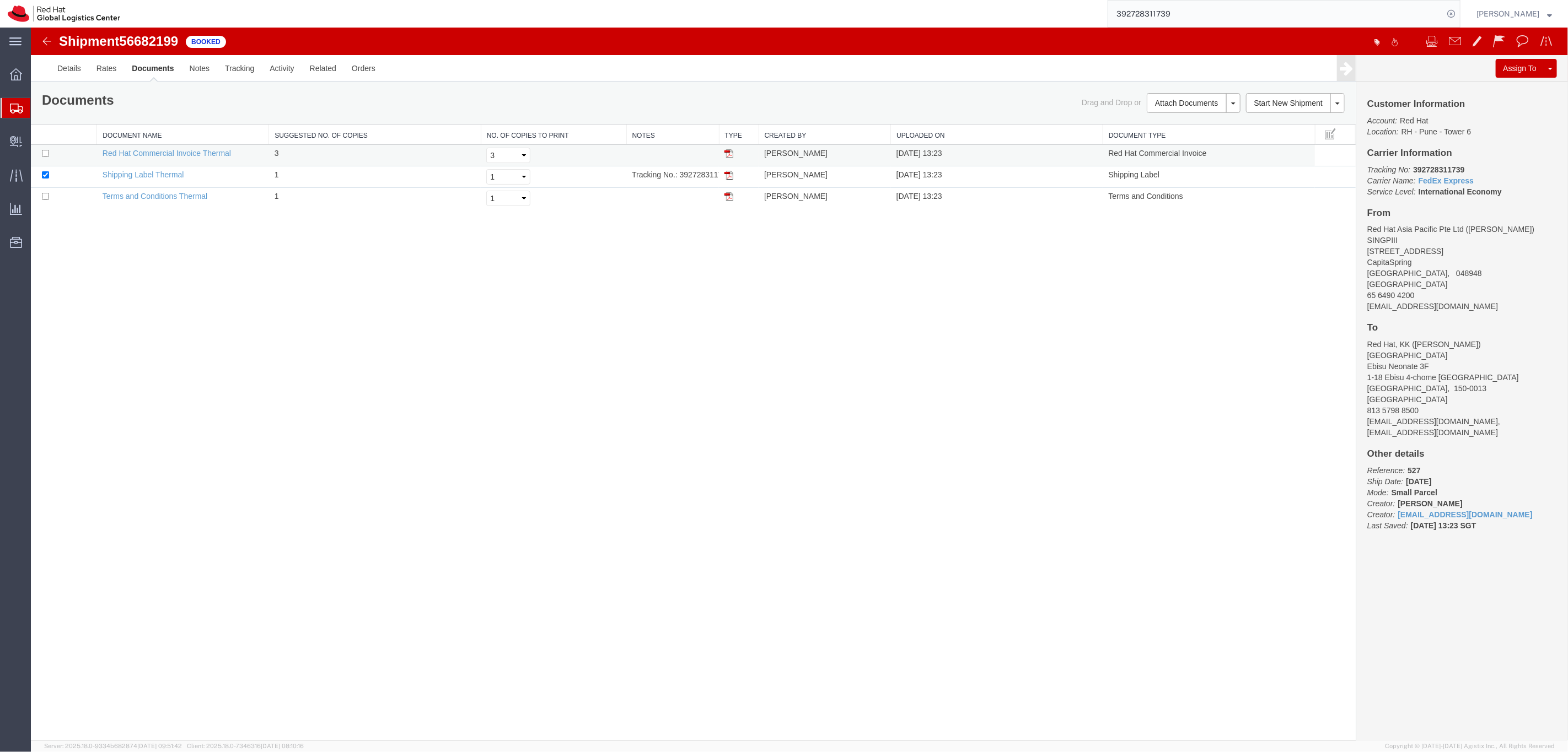
click at [726, 153] on img at bounding box center [727, 153] width 9 height 9
click at [727, 176] on img at bounding box center [727, 174] width 9 height 9
drag, startPoint x: 637, startPoint y: 373, endPoint x: 375, endPoint y: 163, distance: 335.8
click at [619, 358] on div "Shipment 56682199 3 of 3 Booked Details Rates Documents Notes Tracking Activity…" at bounding box center [798, 384] width 1536 height 713
click at [58, 65] on link "Details" at bounding box center [68, 69] width 39 height 27
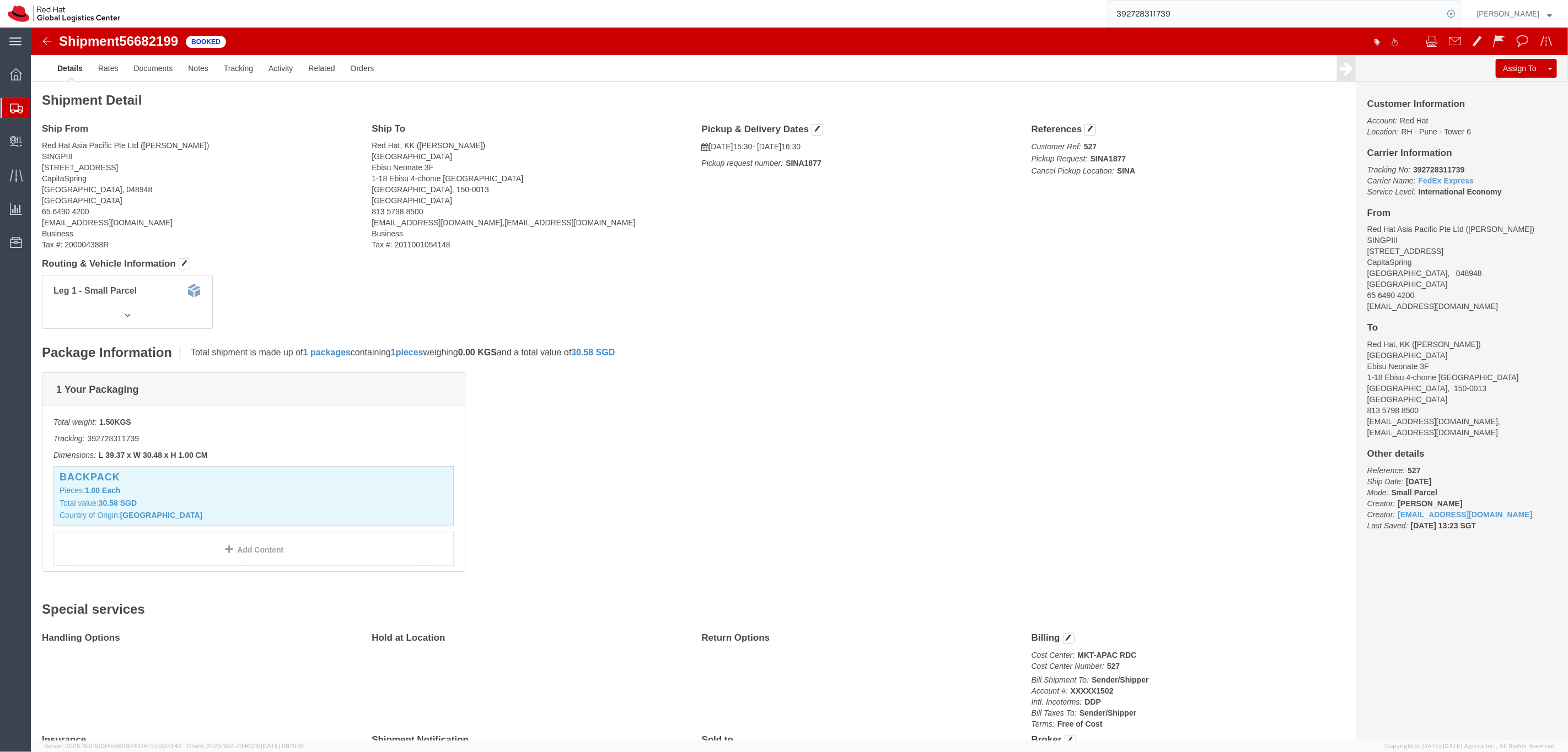
click at [39, 107] on span "Shipments" at bounding box center [35, 107] width 9 height 22
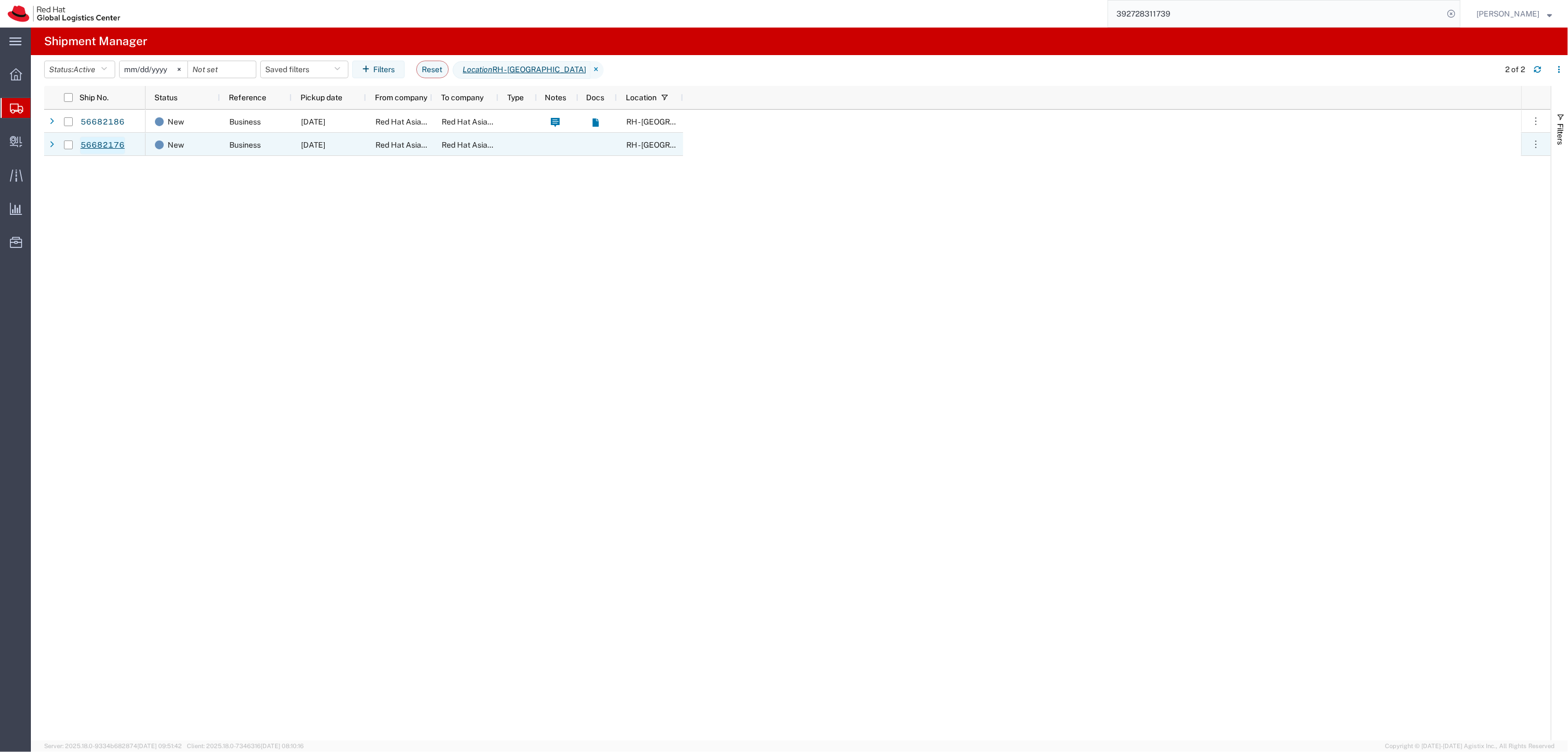
click at [98, 148] on link "56682176" at bounding box center [102, 146] width 45 height 17
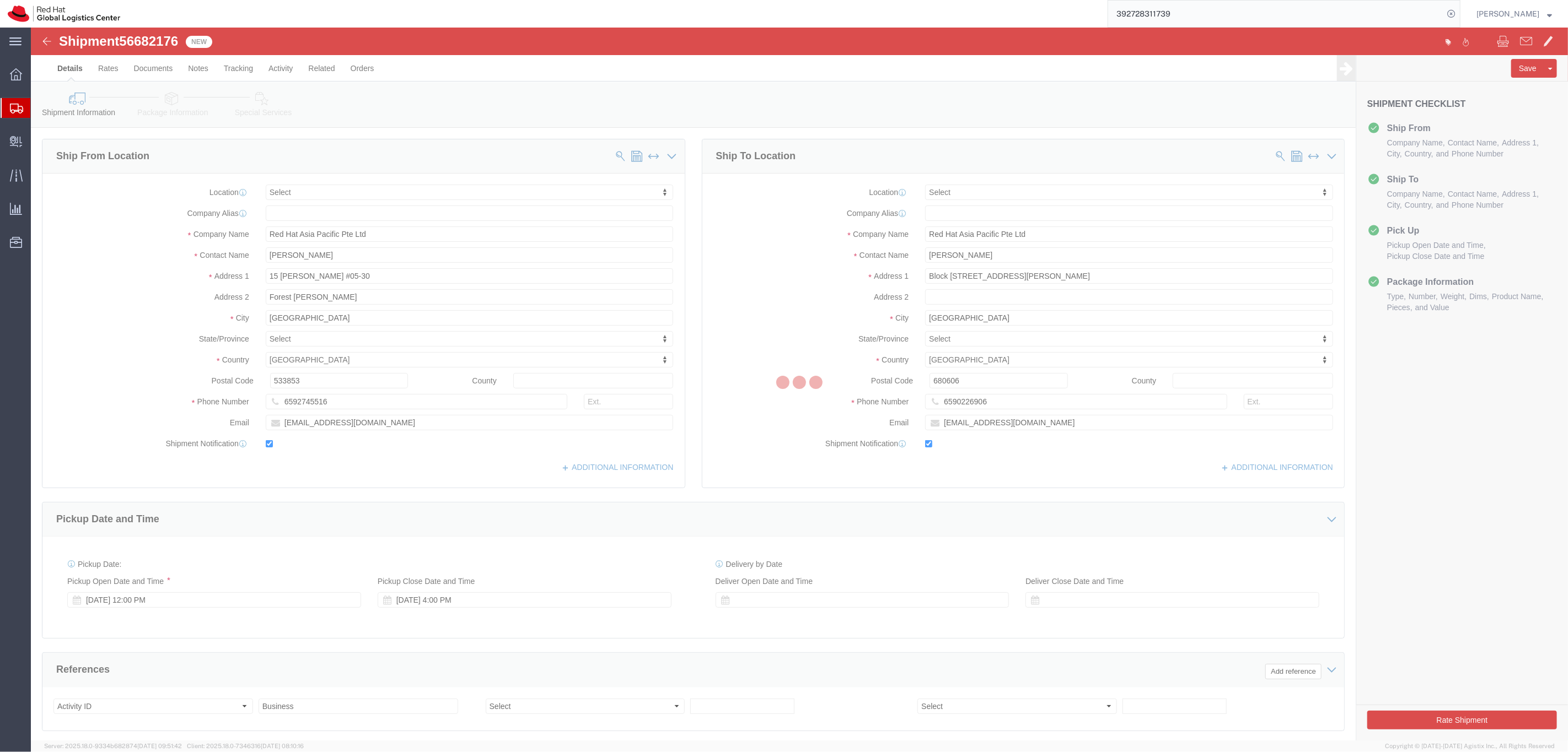
select select
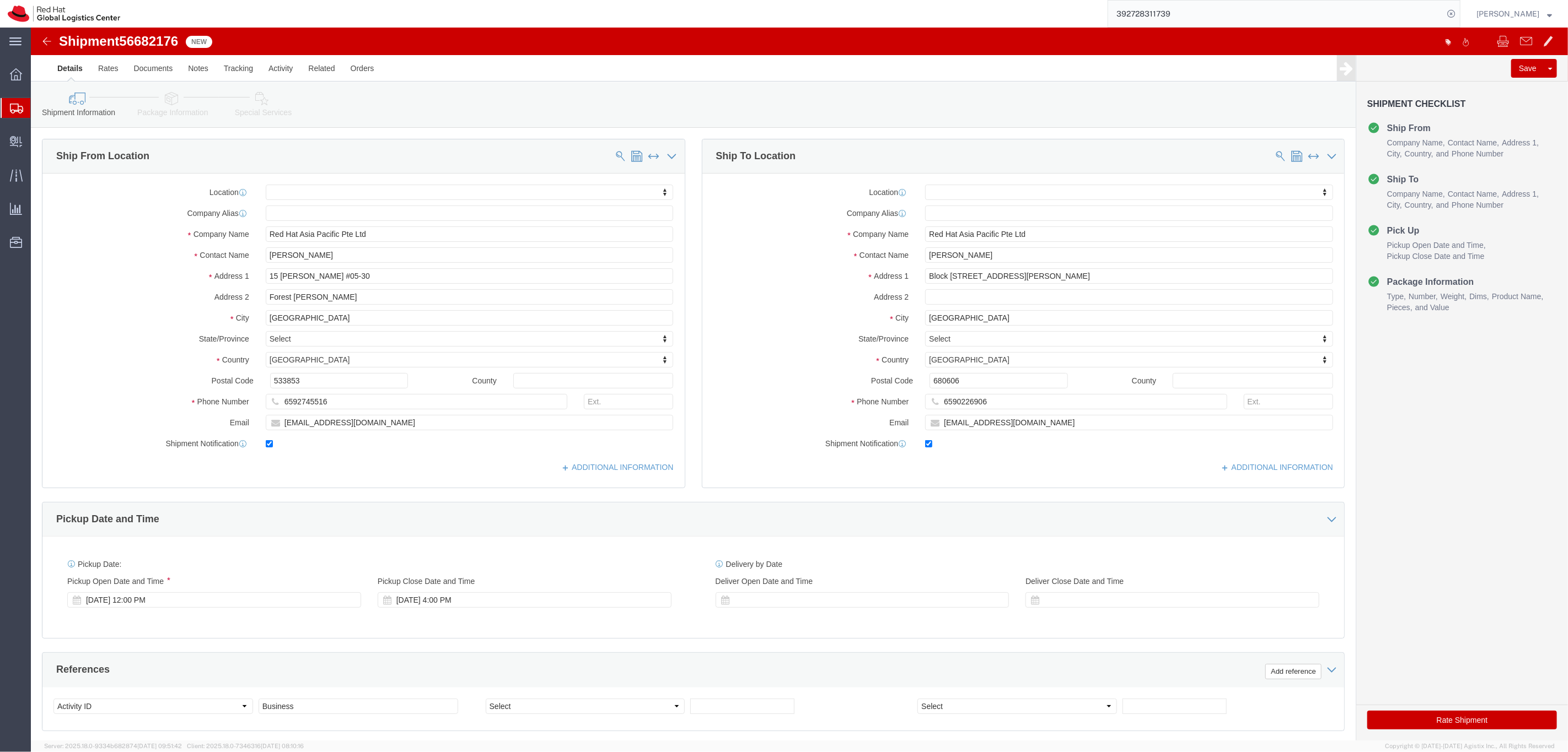
click img
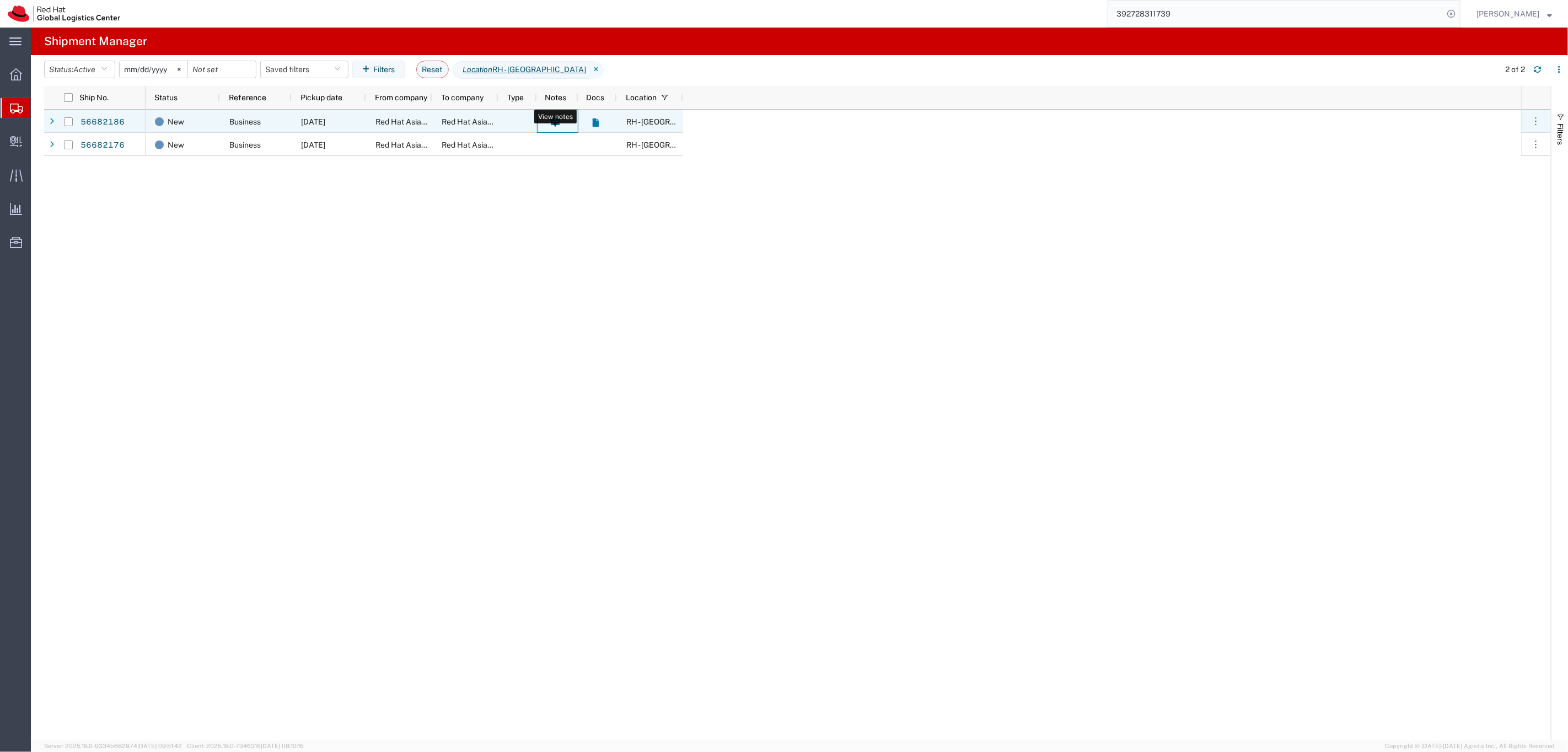
click at [555, 123] on icon at bounding box center [556, 123] width 10 height 10
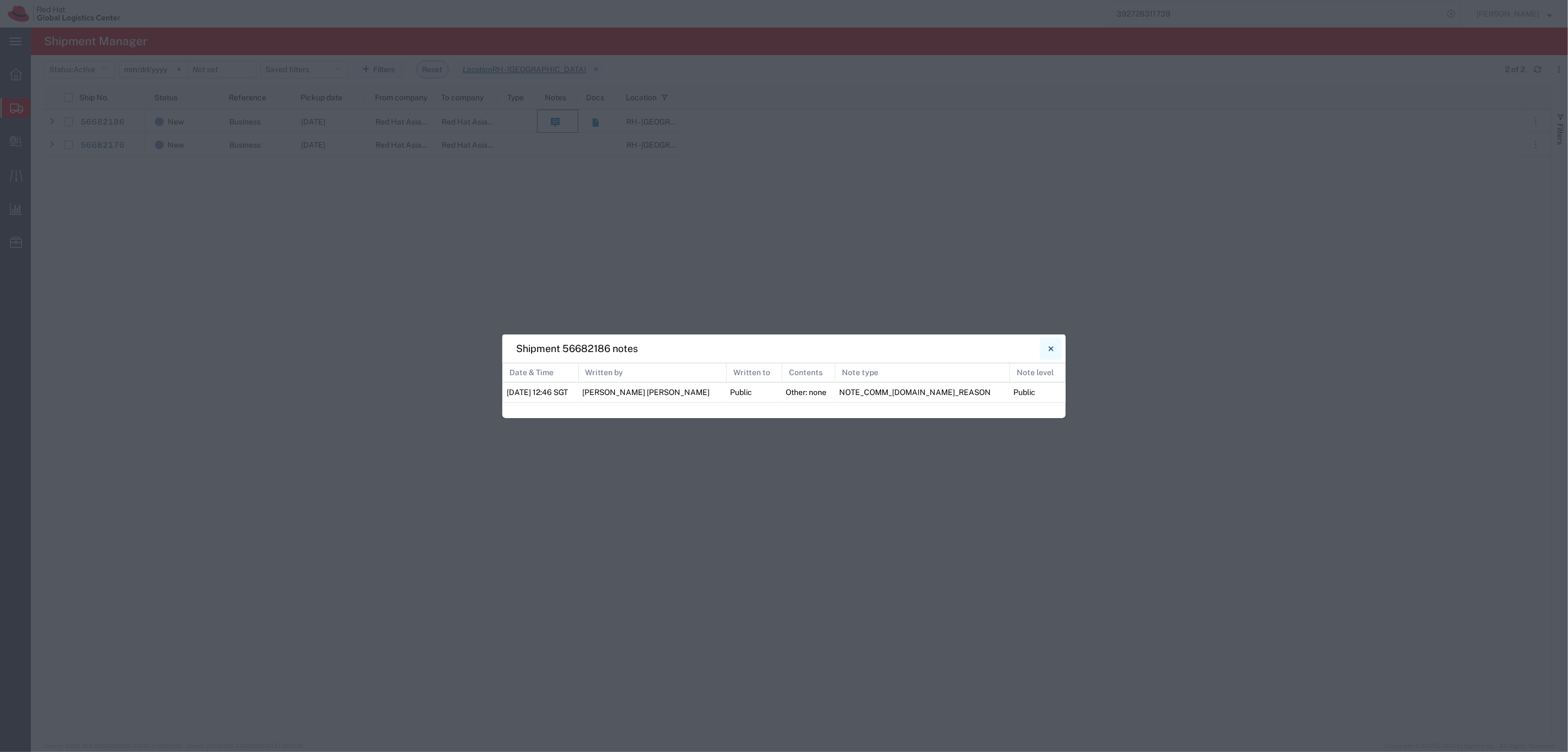
click at [900, 349] on icon "Close" at bounding box center [1050, 349] width 5 height 13
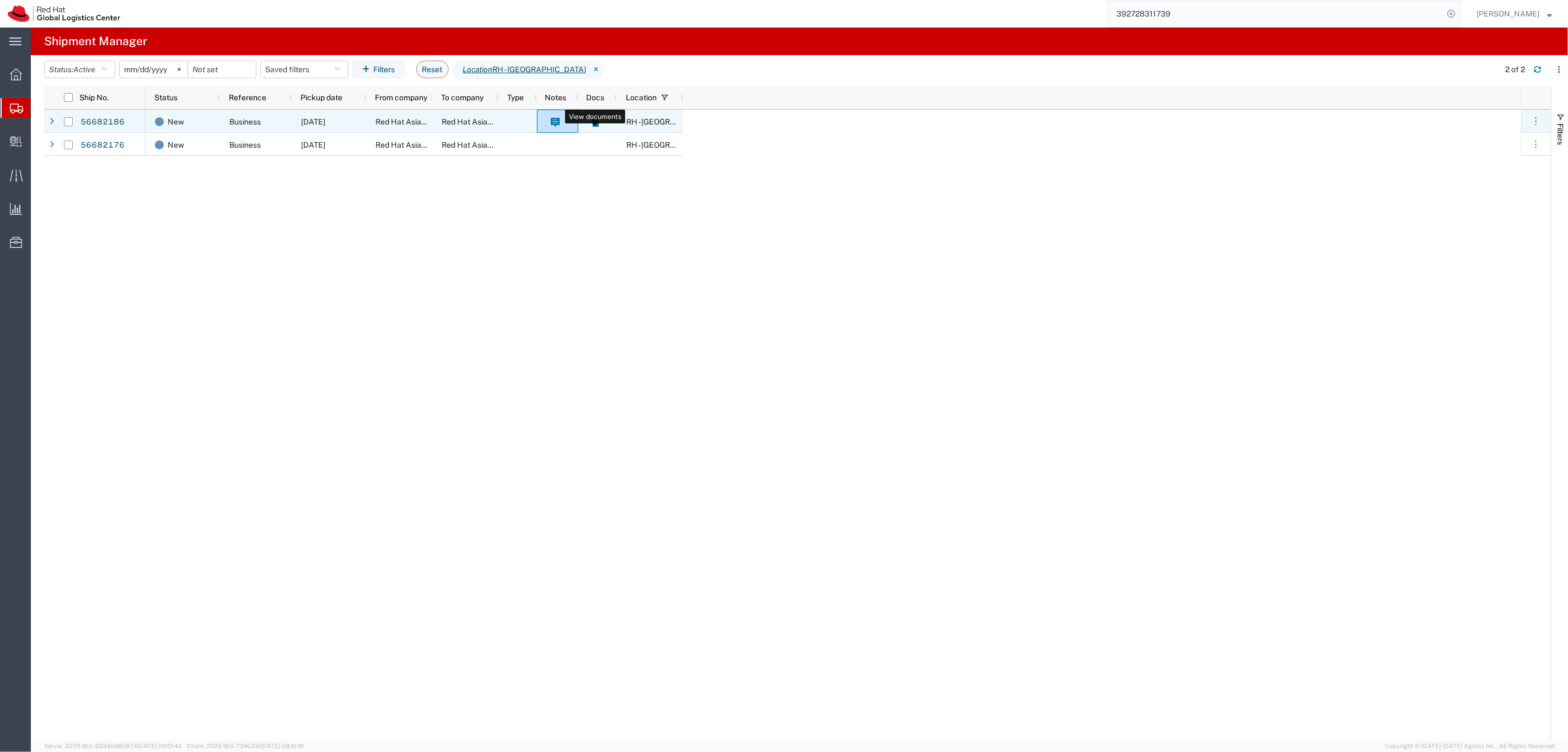
click at [599, 123] on icon at bounding box center [595, 123] width 10 height 10
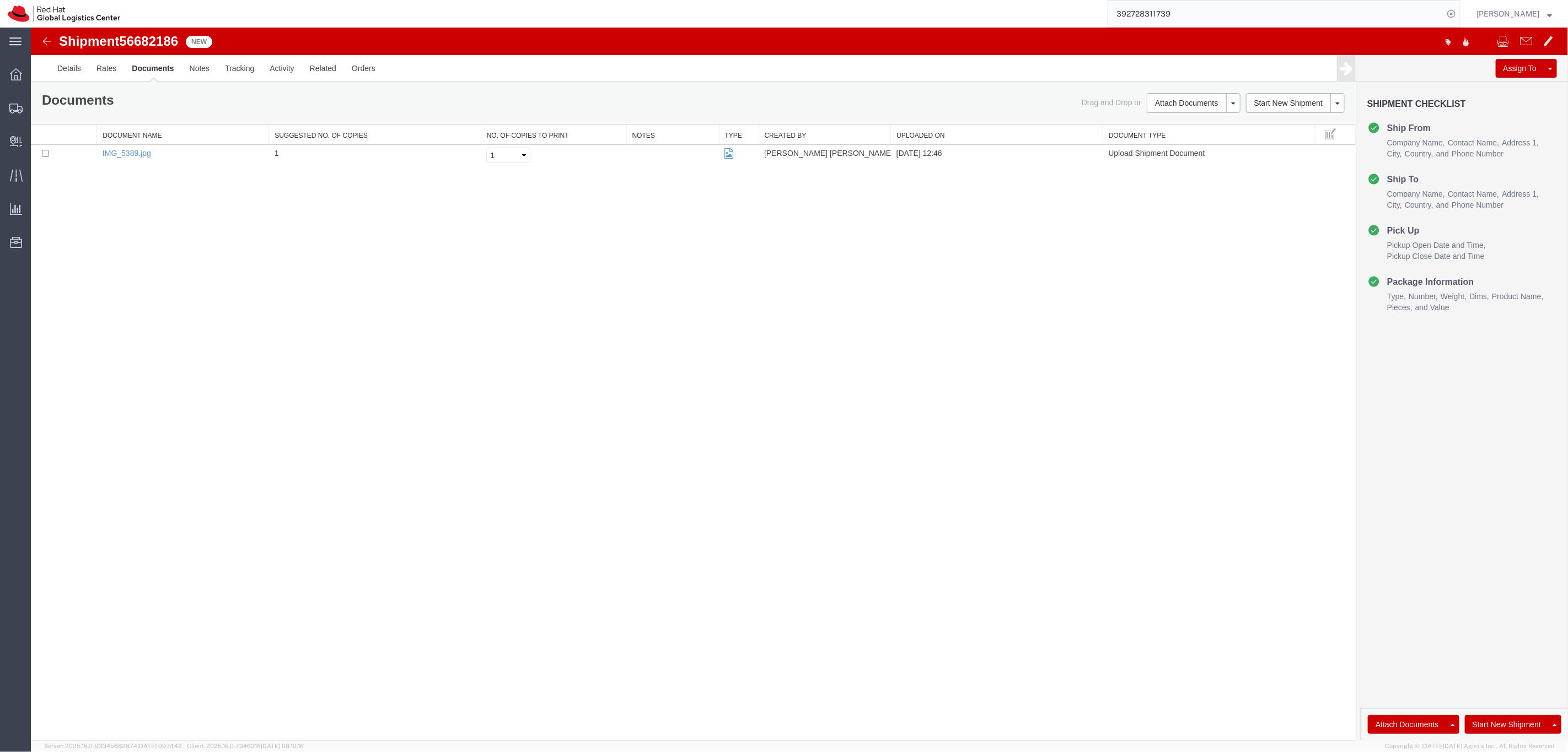
click at [46, 41] on img at bounding box center [46, 41] width 13 height 13
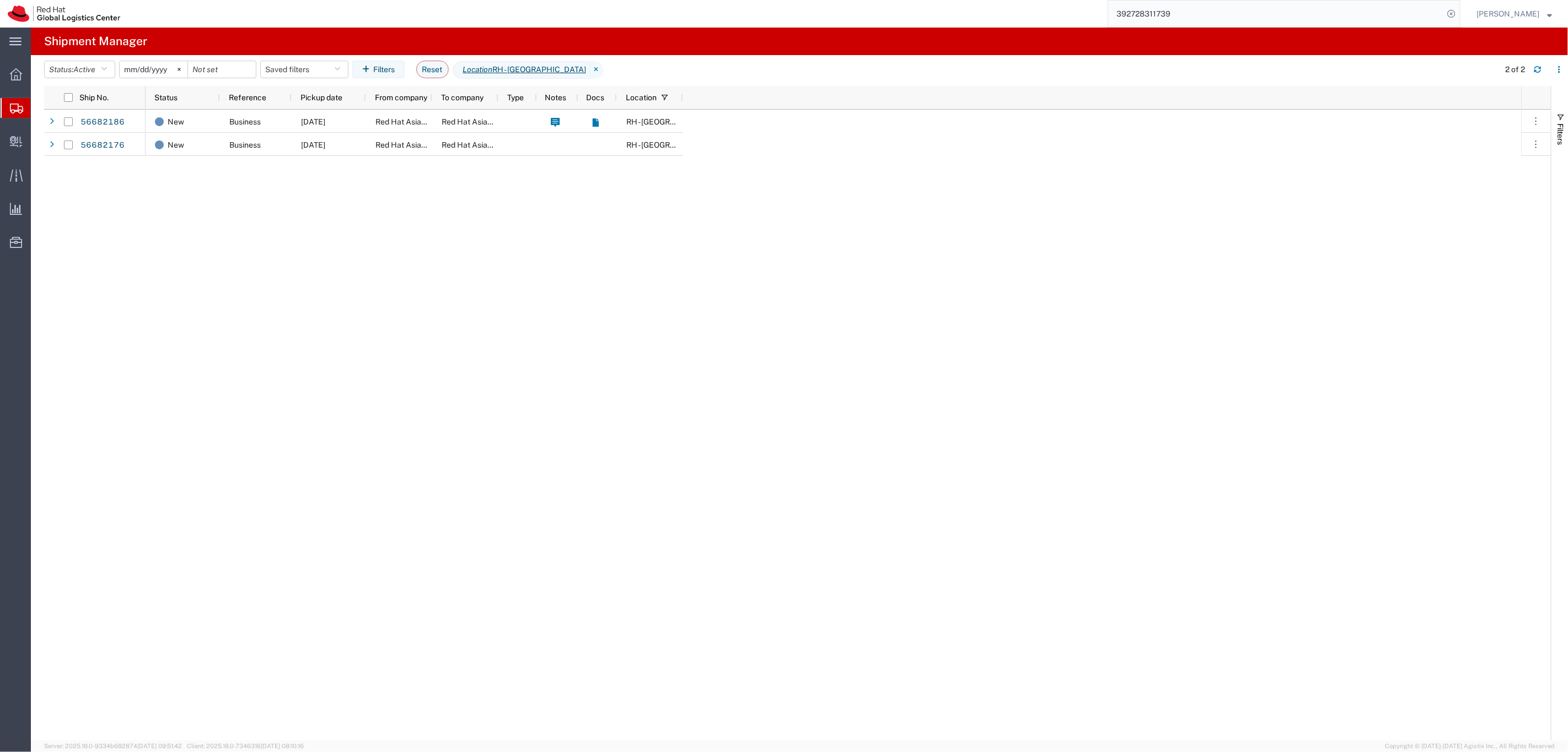
click at [549, 313] on div "New Business [DATE] Red Hat Asia Pacific Pte Ltd Red Hat Asia Pacific Pte Ltd R…" at bounding box center [833, 424] width 1375 height 630
click at [116, 148] on link "56682176" at bounding box center [102, 146] width 45 height 17
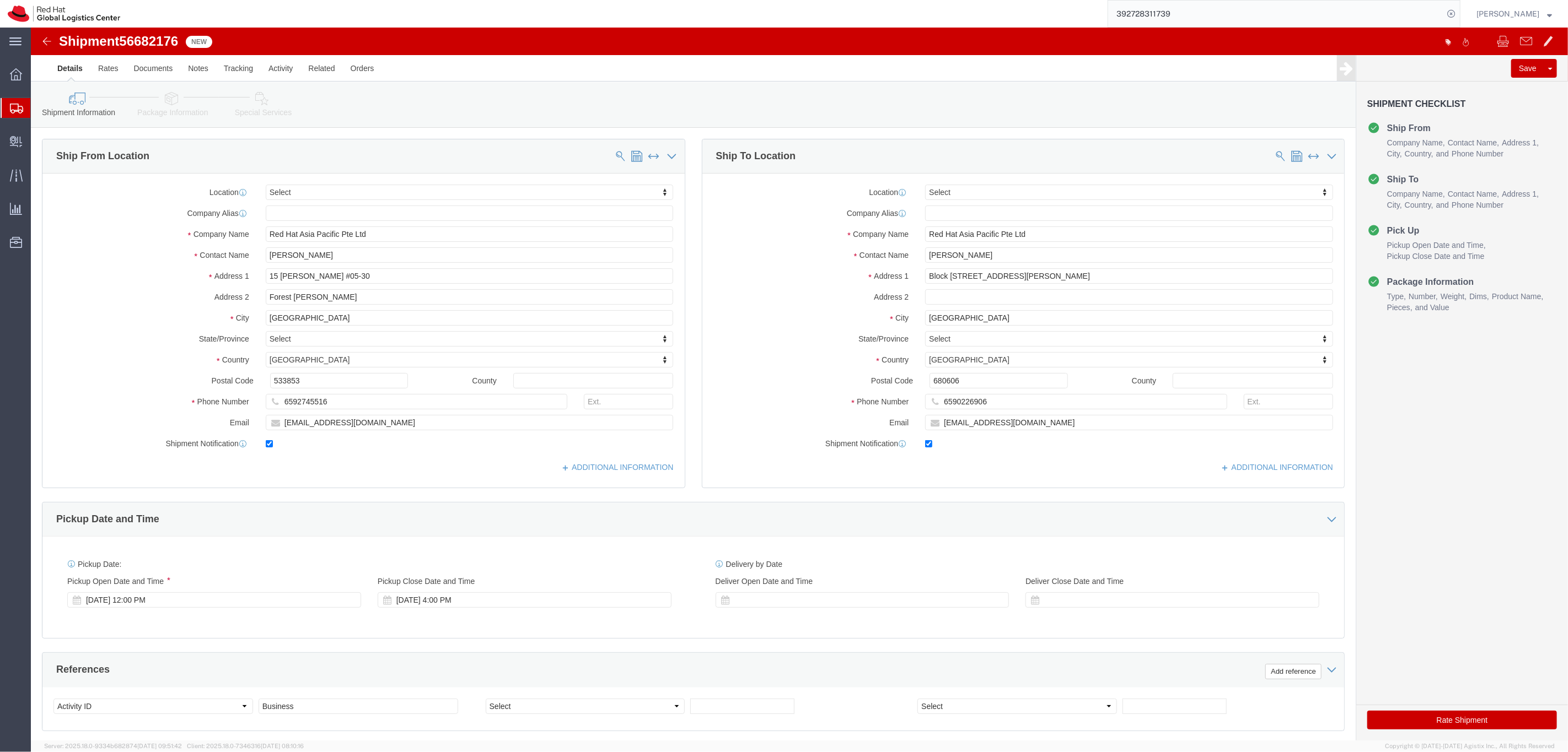
select select
click img
